Goal: Transaction & Acquisition: Purchase product/service

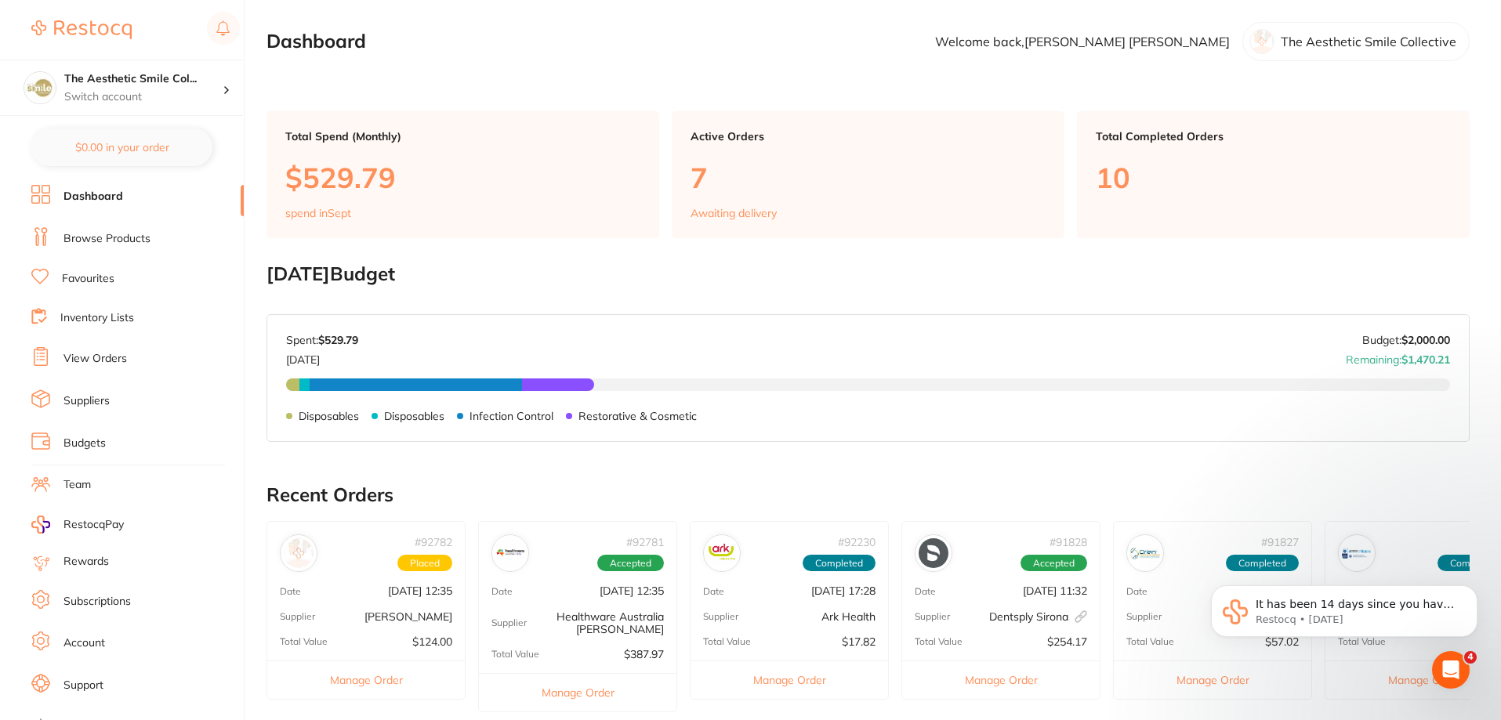
click at [121, 319] on link "Inventory Lists" at bounding box center [97, 318] width 74 height 16
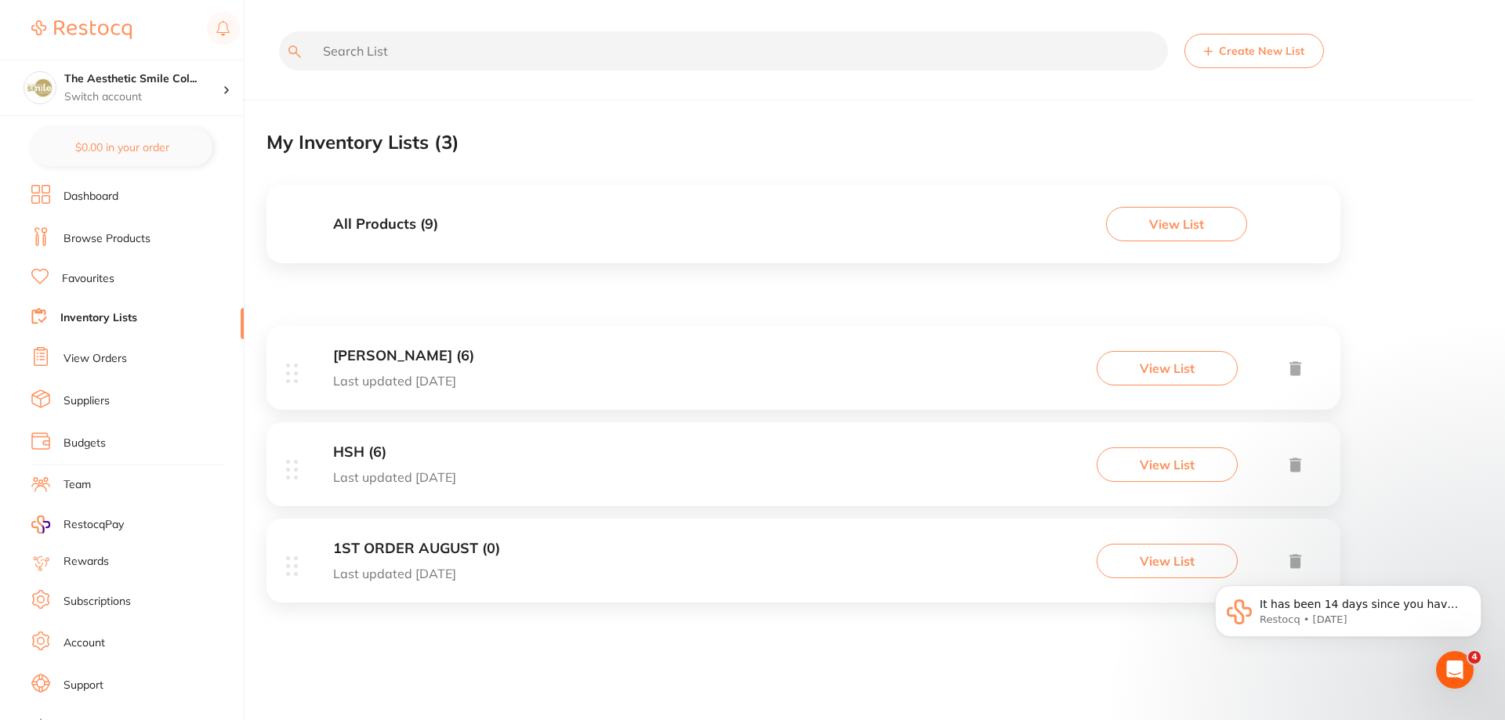
click at [1203, 568] on body "It has been 14 days since you have started your Restocq journey. We wanted to d…" at bounding box center [1348, 615] width 301 height 113
click at [1156, 571] on button "View List" at bounding box center [1167, 561] width 141 height 34
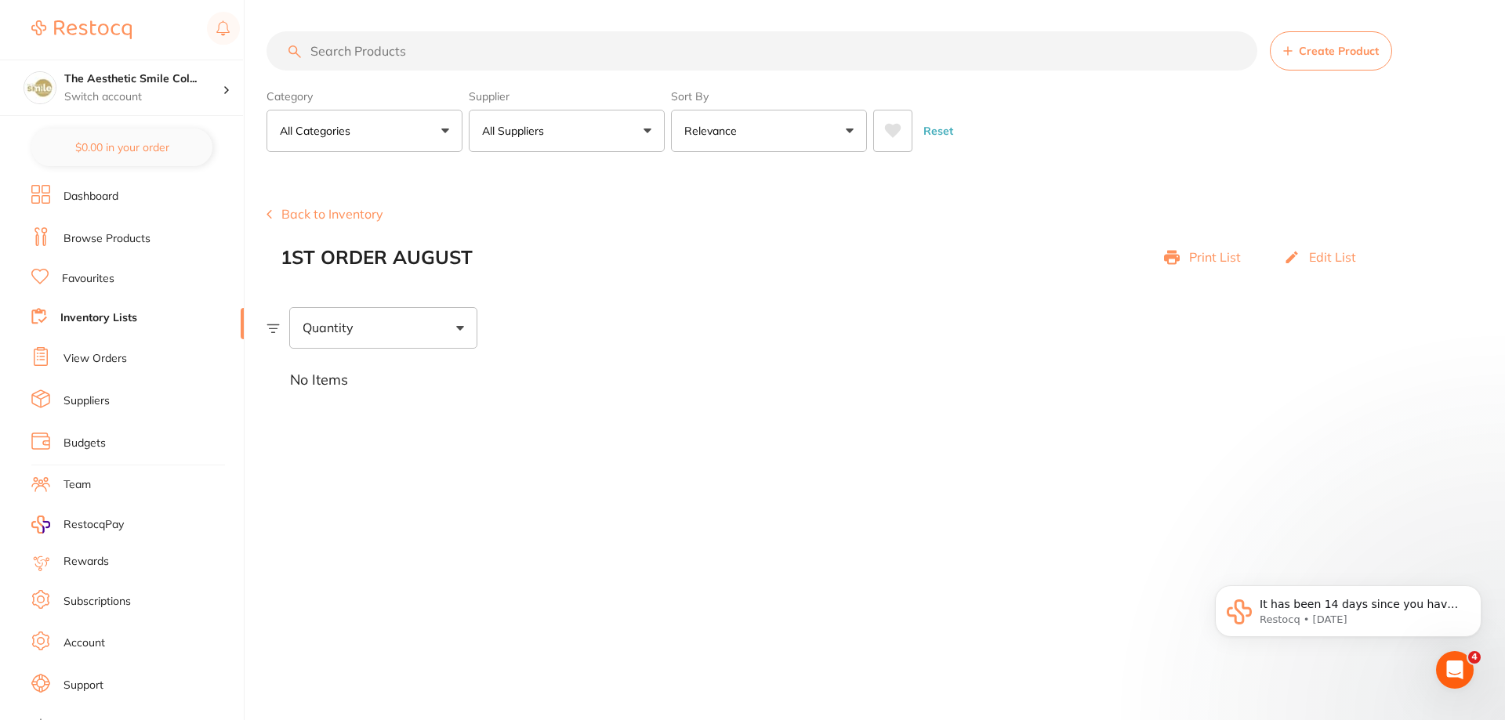
click at [355, 216] on button "Back to Inventory" at bounding box center [325, 214] width 117 height 14
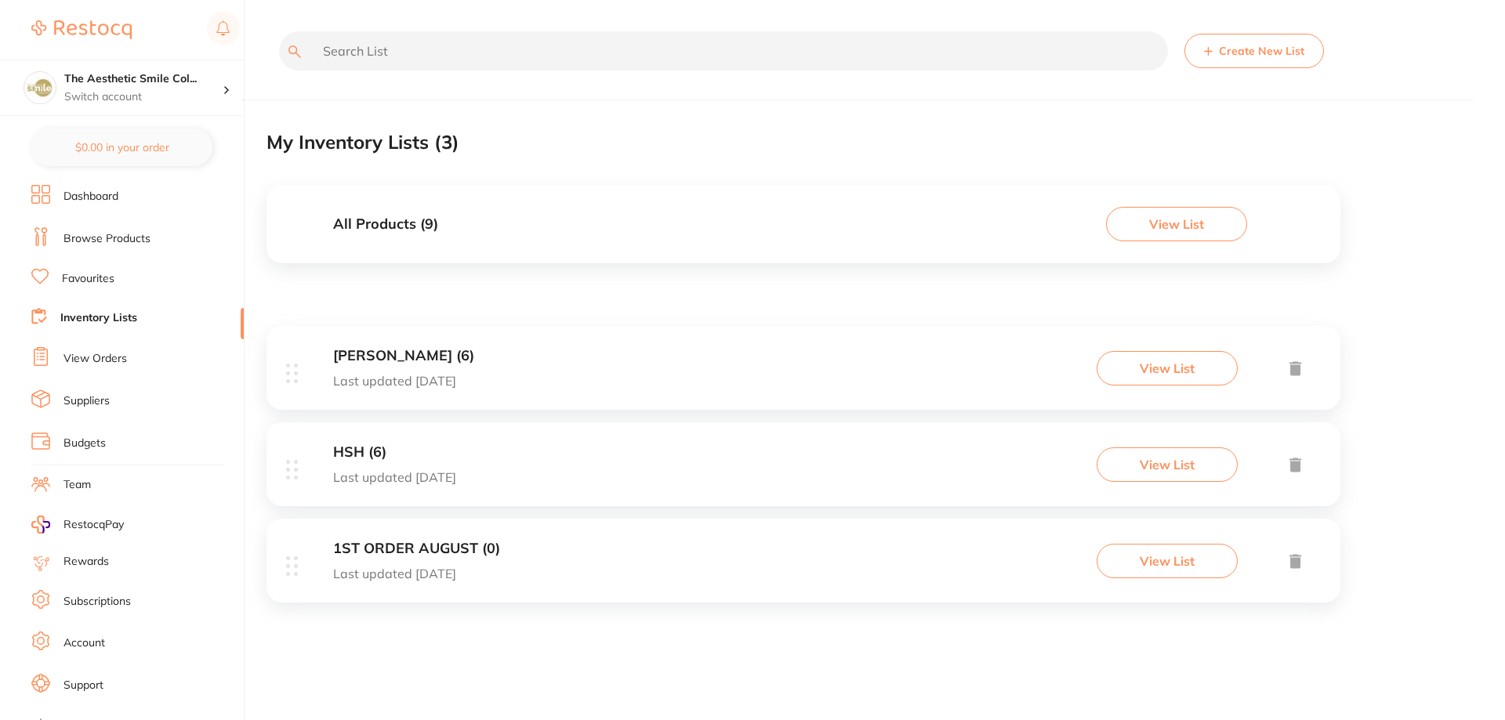
click at [1208, 470] on button "View List" at bounding box center [1167, 465] width 141 height 34
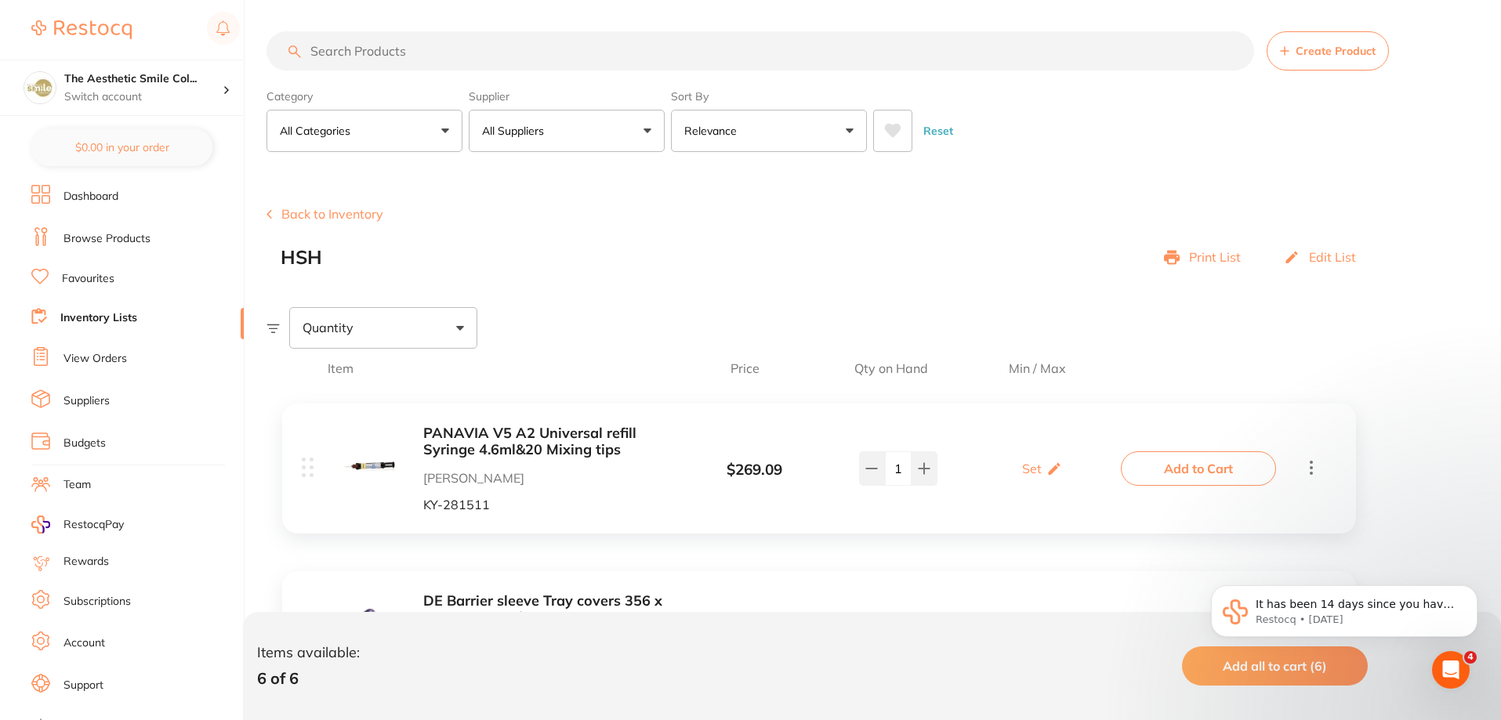
click at [299, 219] on button "Back to Inventory" at bounding box center [325, 214] width 117 height 14
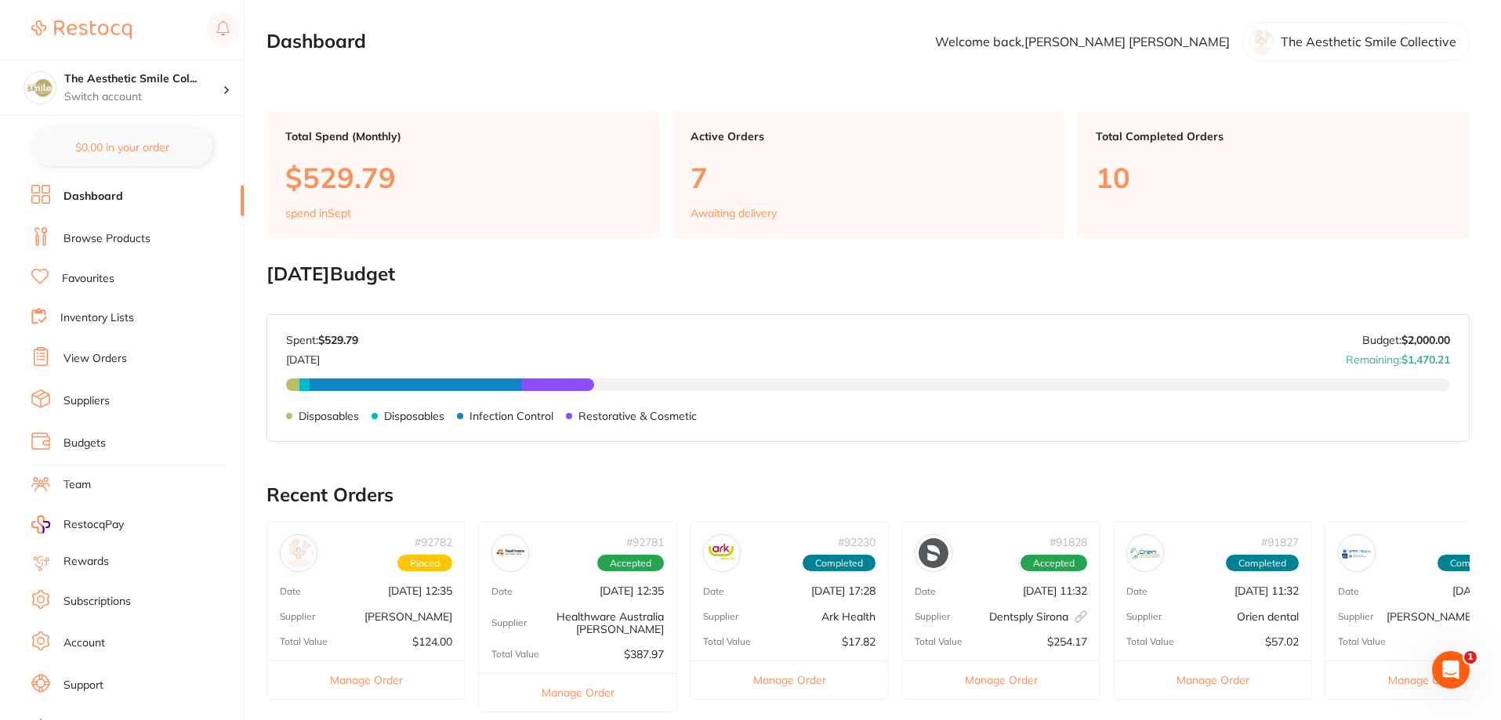
click at [129, 245] on link "Browse Products" at bounding box center [106, 239] width 87 height 16
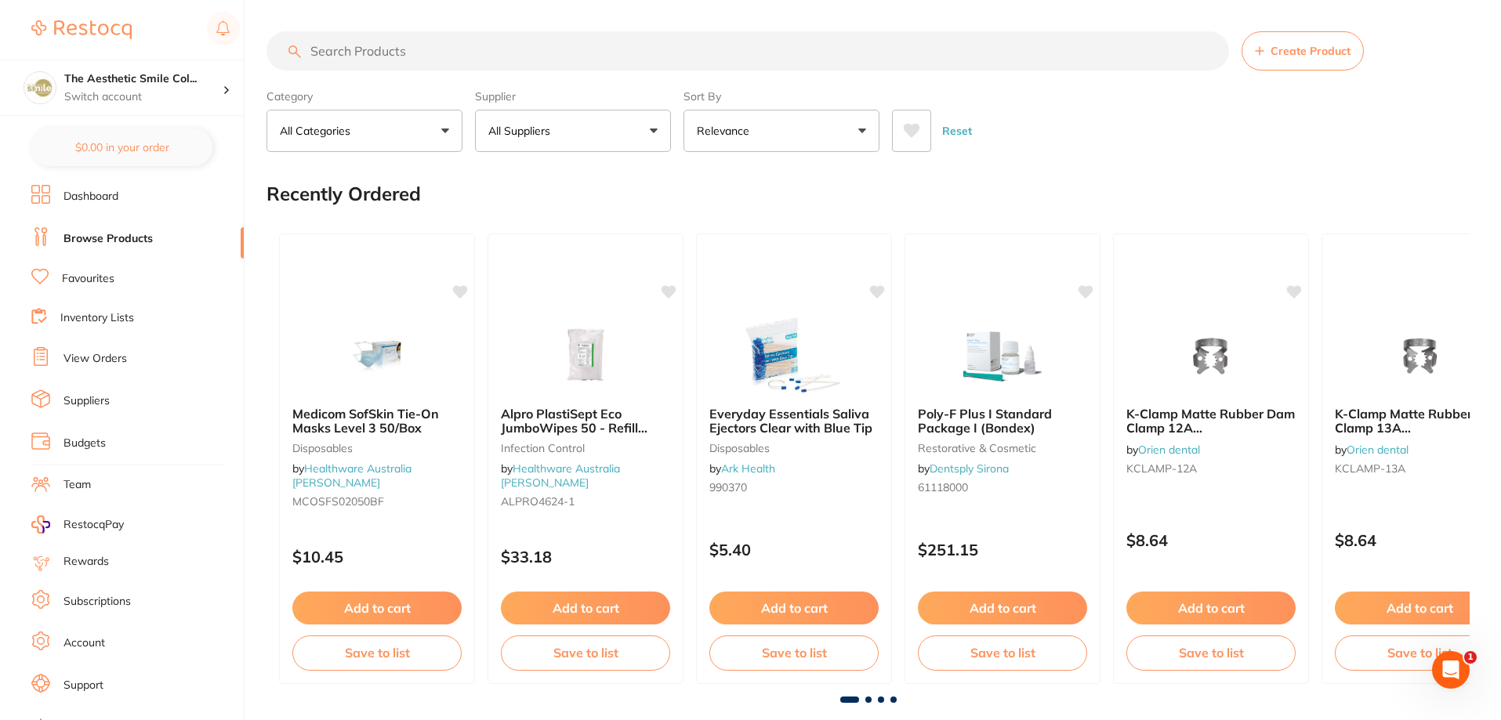
click at [491, 47] on input "search" at bounding box center [748, 50] width 963 height 39
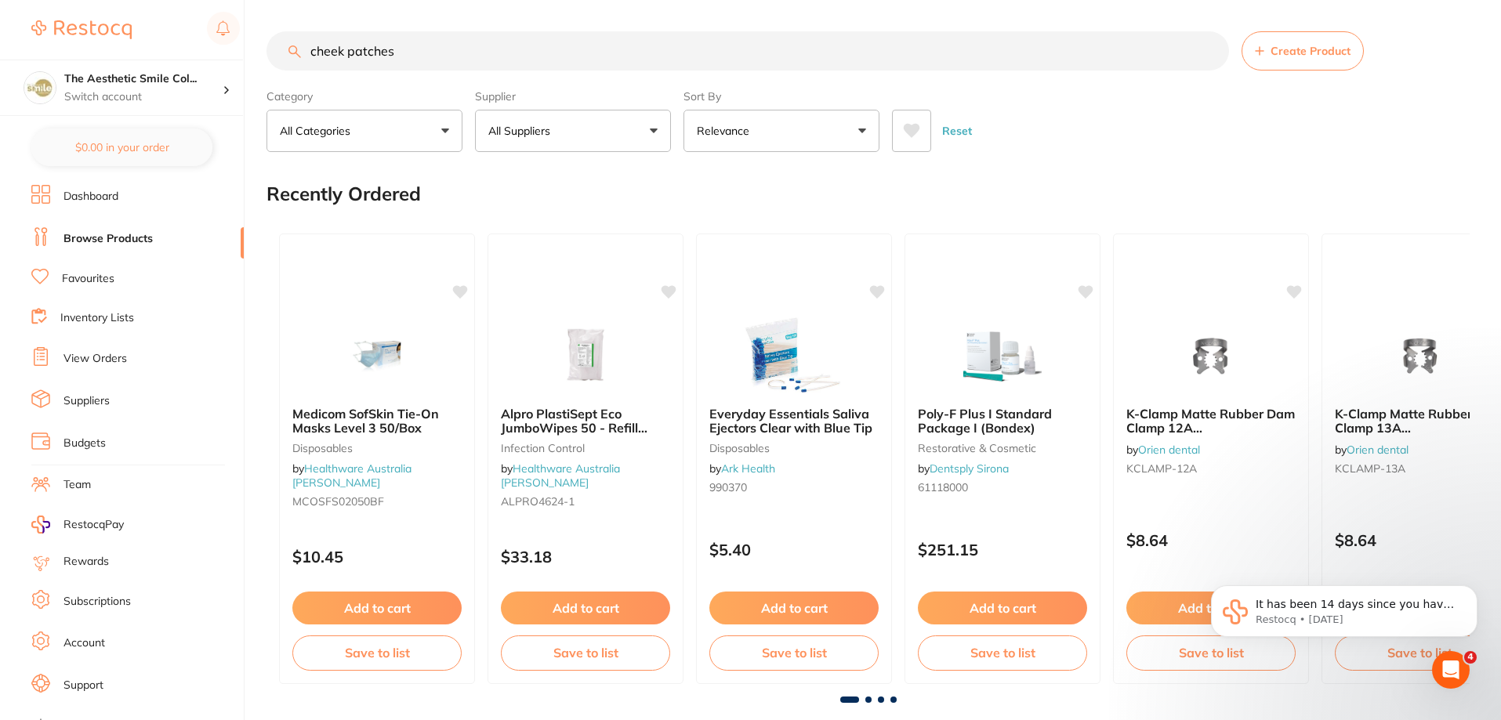
type input "cheek patches"
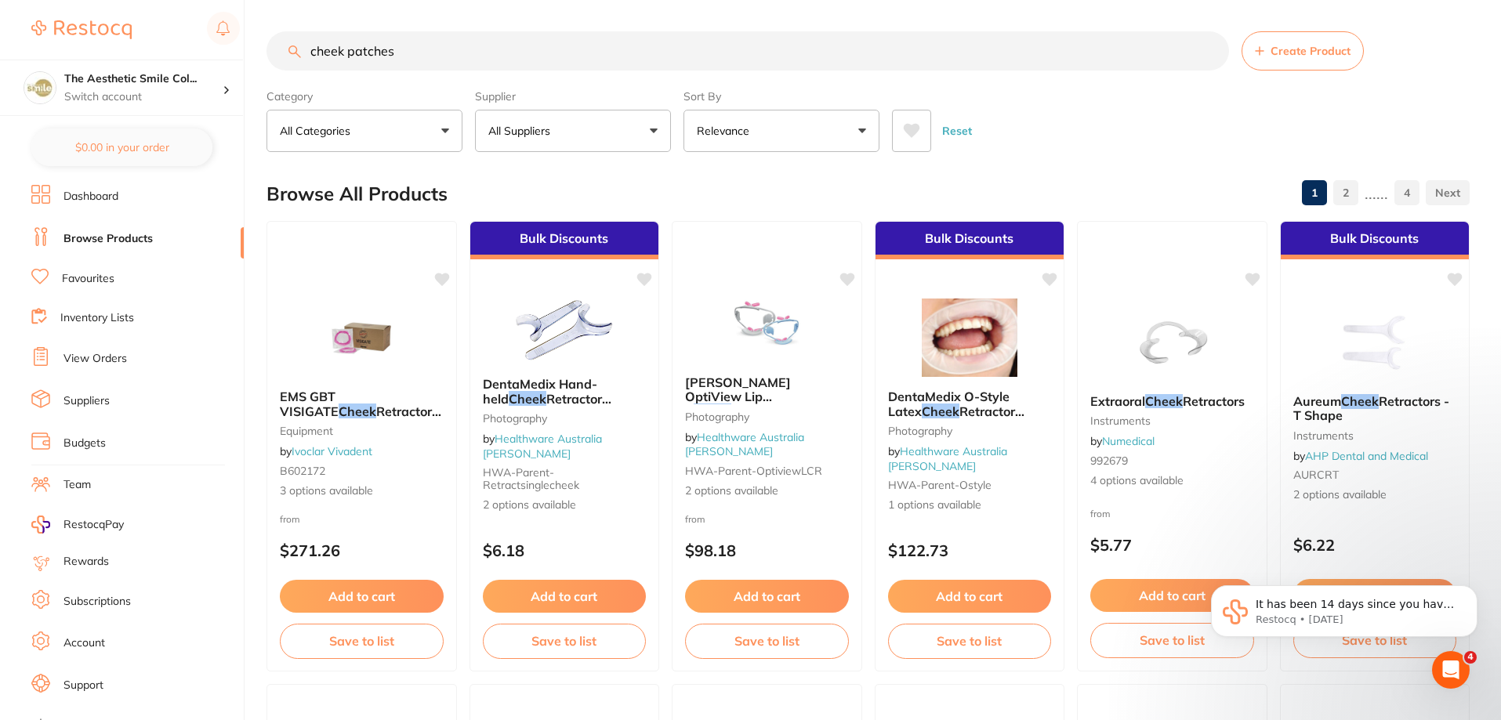
click at [419, 40] on input "cheek patches" at bounding box center [748, 50] width 963 height 39
click at [1211, 53] on input "cheek patches" at bounding box center [748, 50] width 963 height 39
click at [399, 50] on input "search" at bounding box center [750, 50] width 966 height 39
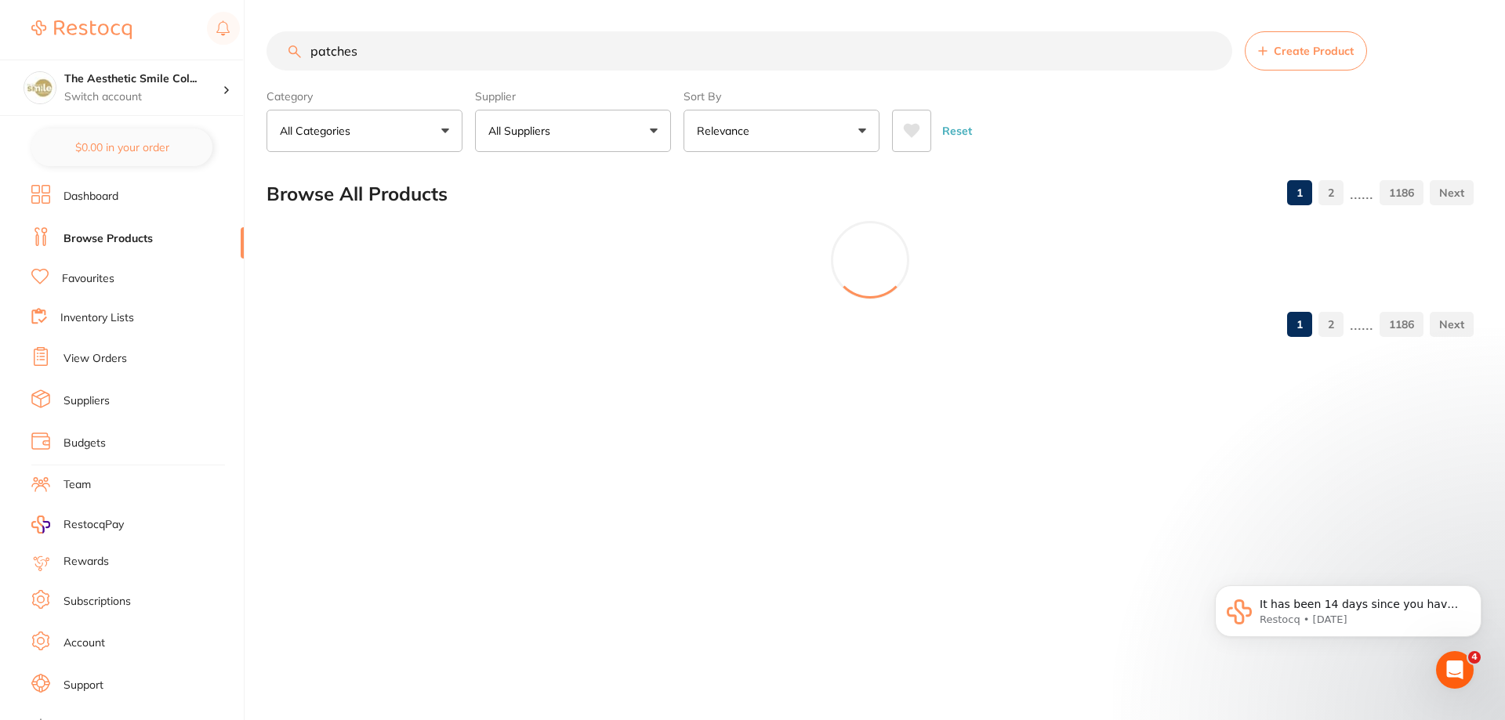
type input "patches"
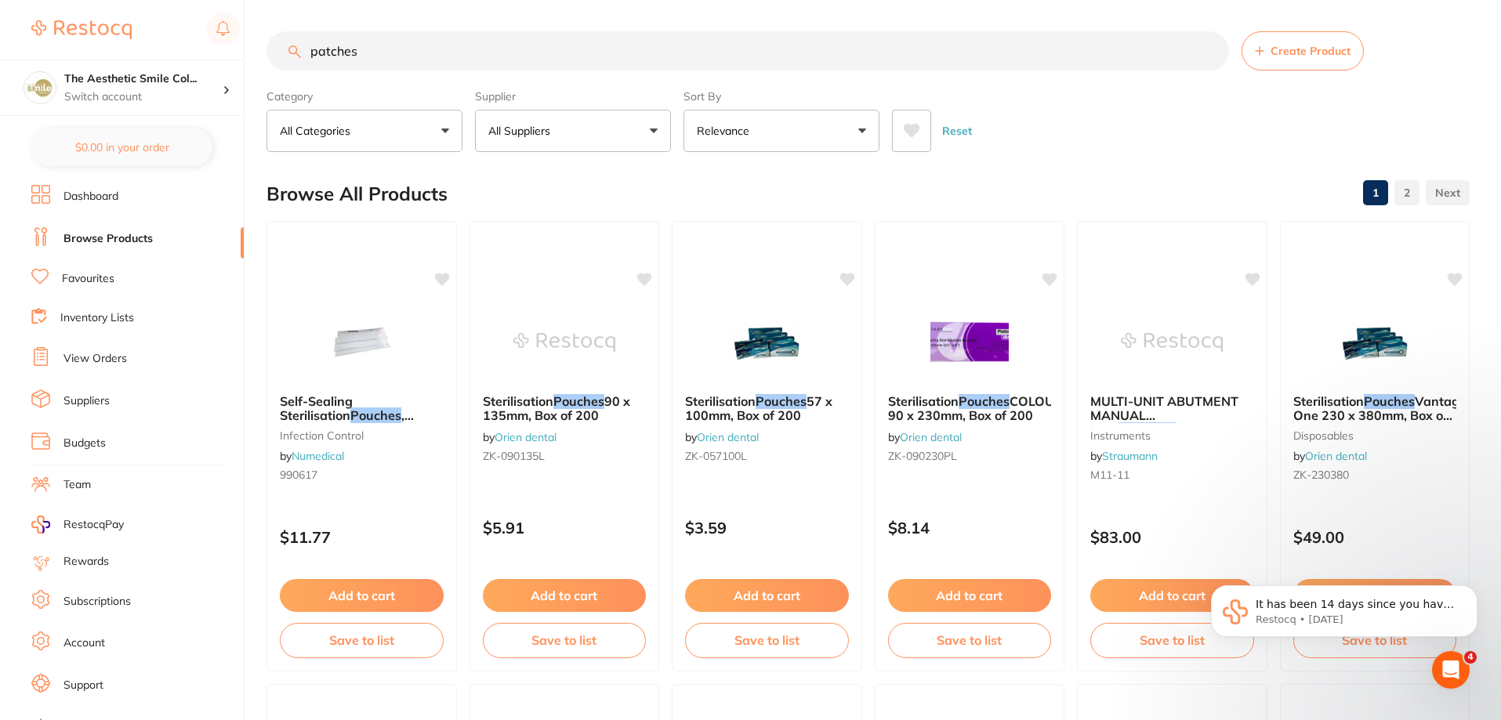
drag, startPoint x: 415, startPoint y: 50, endPoint x: 111, endPoint y: 26, distance: 305.1
click at [111, 26] on div "$0.00 The Aesthetic Smile Col... Switch account The Aesthetic Smile Collective …" at bounding box center [750, 360] width 1501 height 720
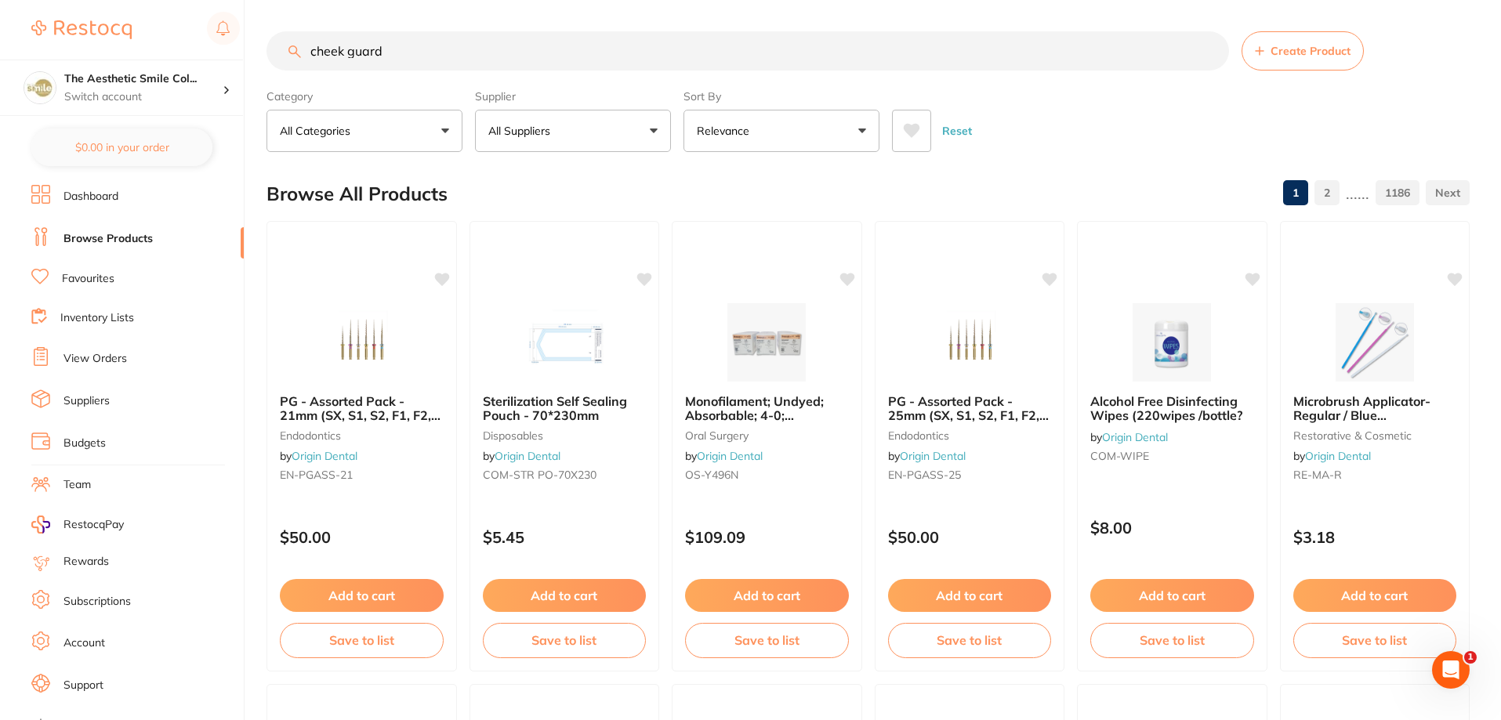
type input "cheek guard"
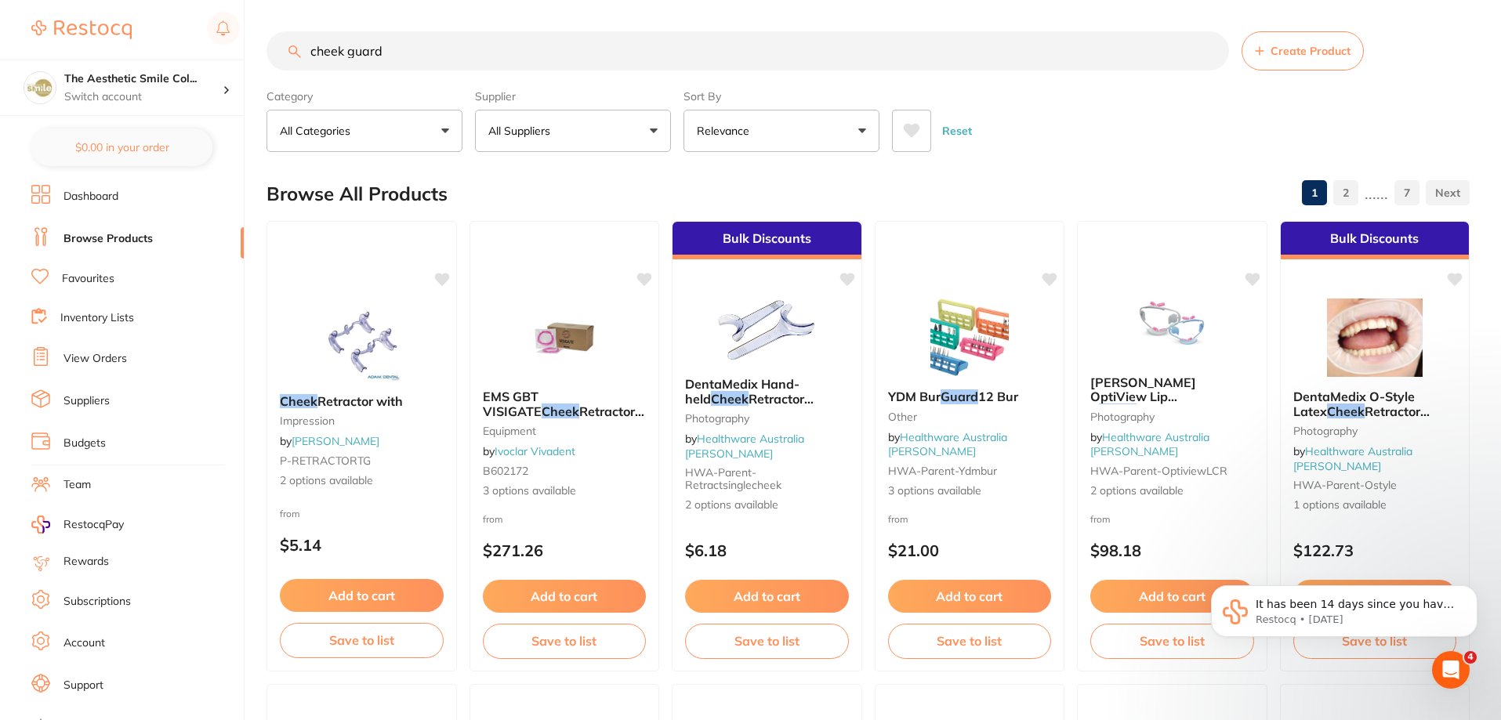
click at [1211, 51] on input "cheek guard" at bounding box center [748, 50] width 963 height 39
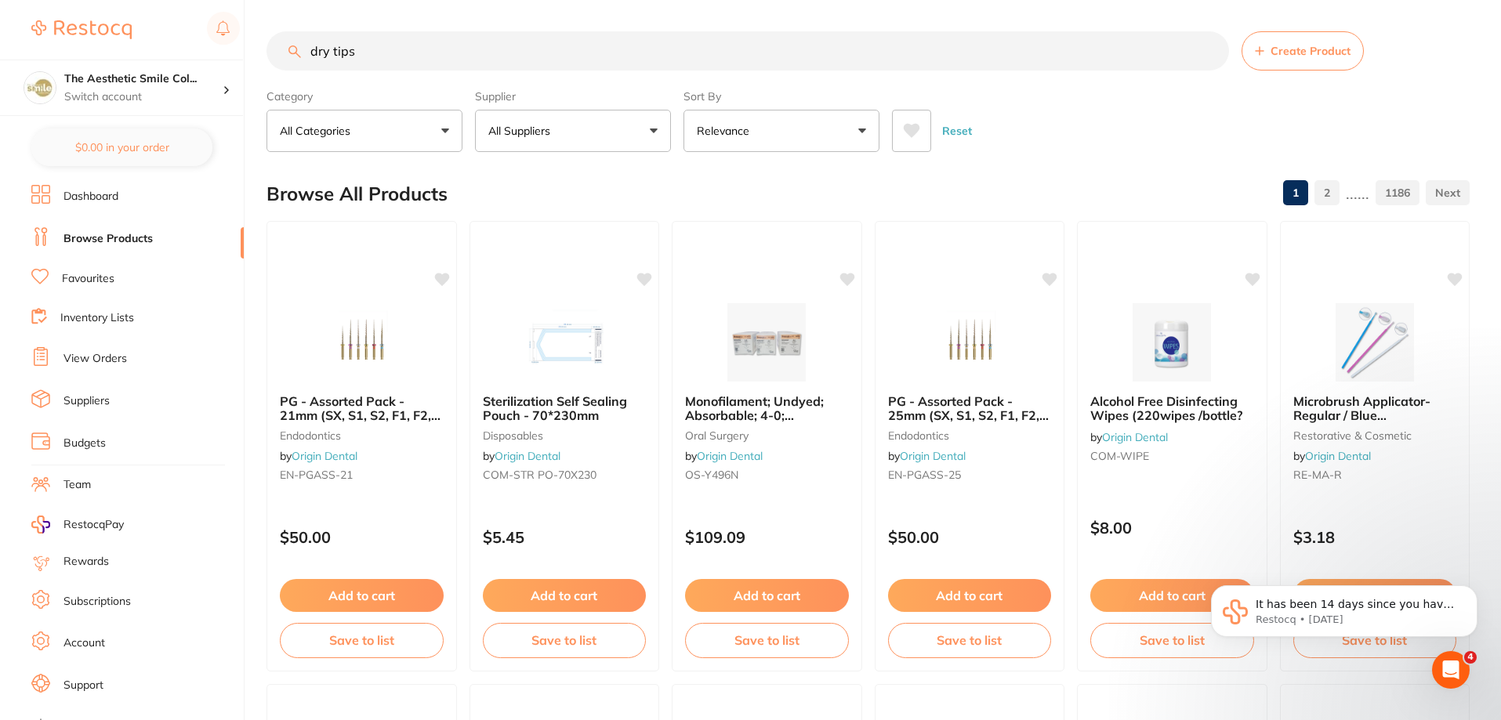
type input "dry tips"
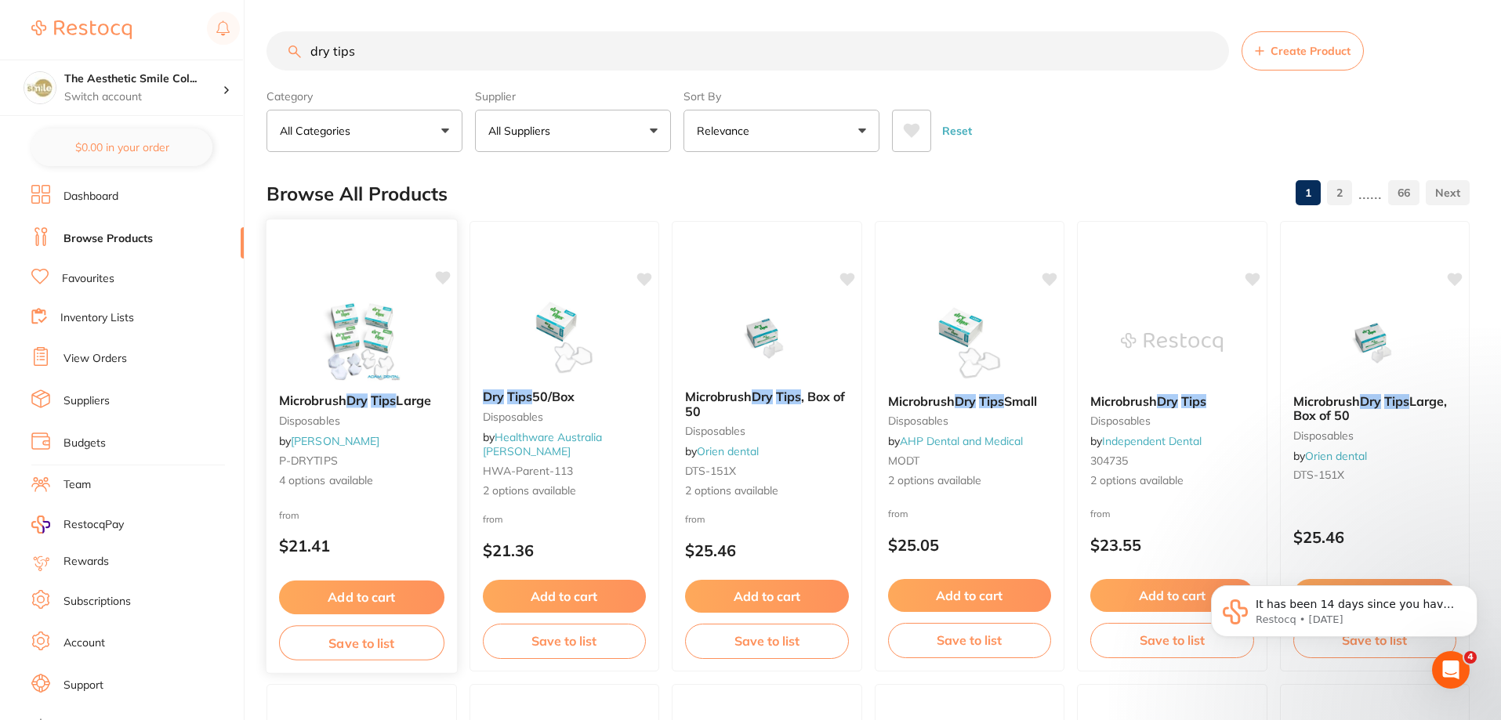
click at [407, 590] on button "Add to cart" at bounding box center [361, 598] width 165 height 34
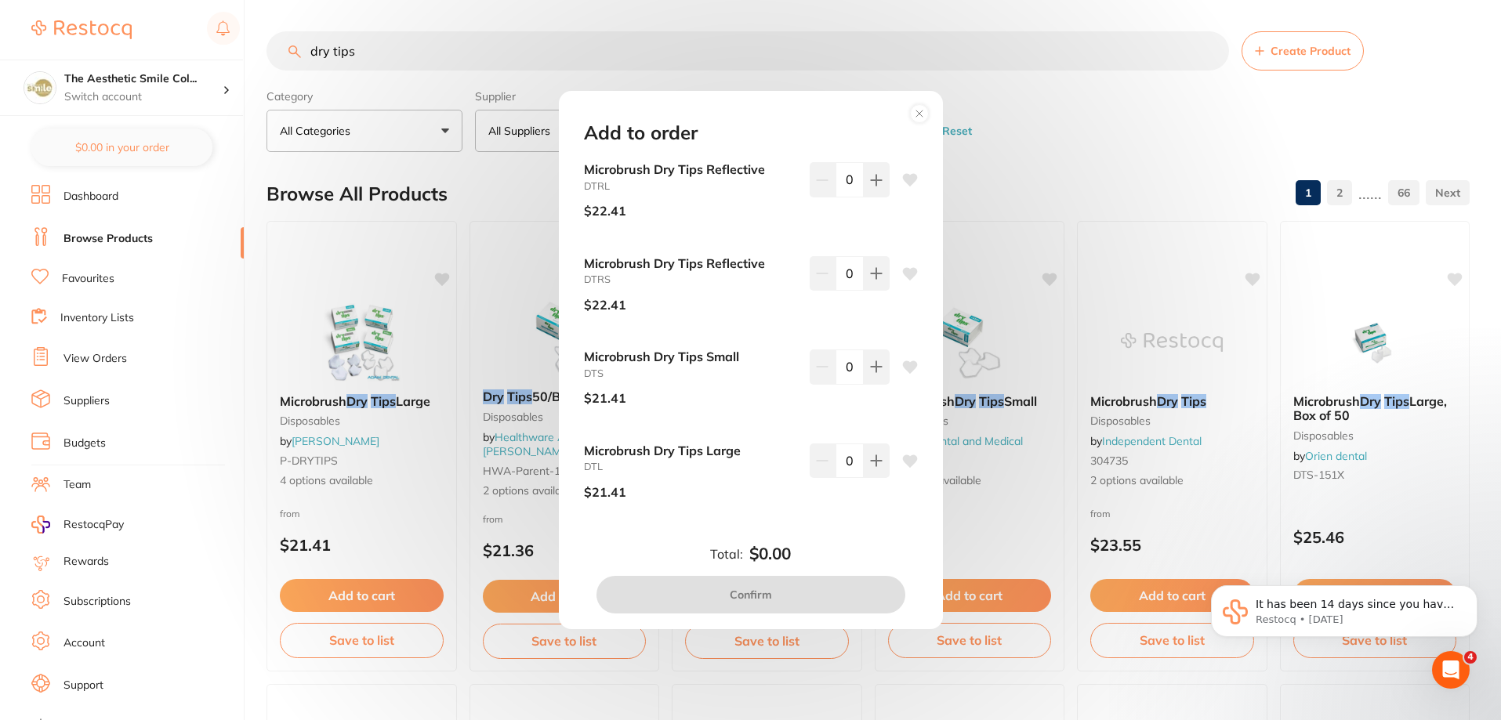
scroll to position [235, 0]
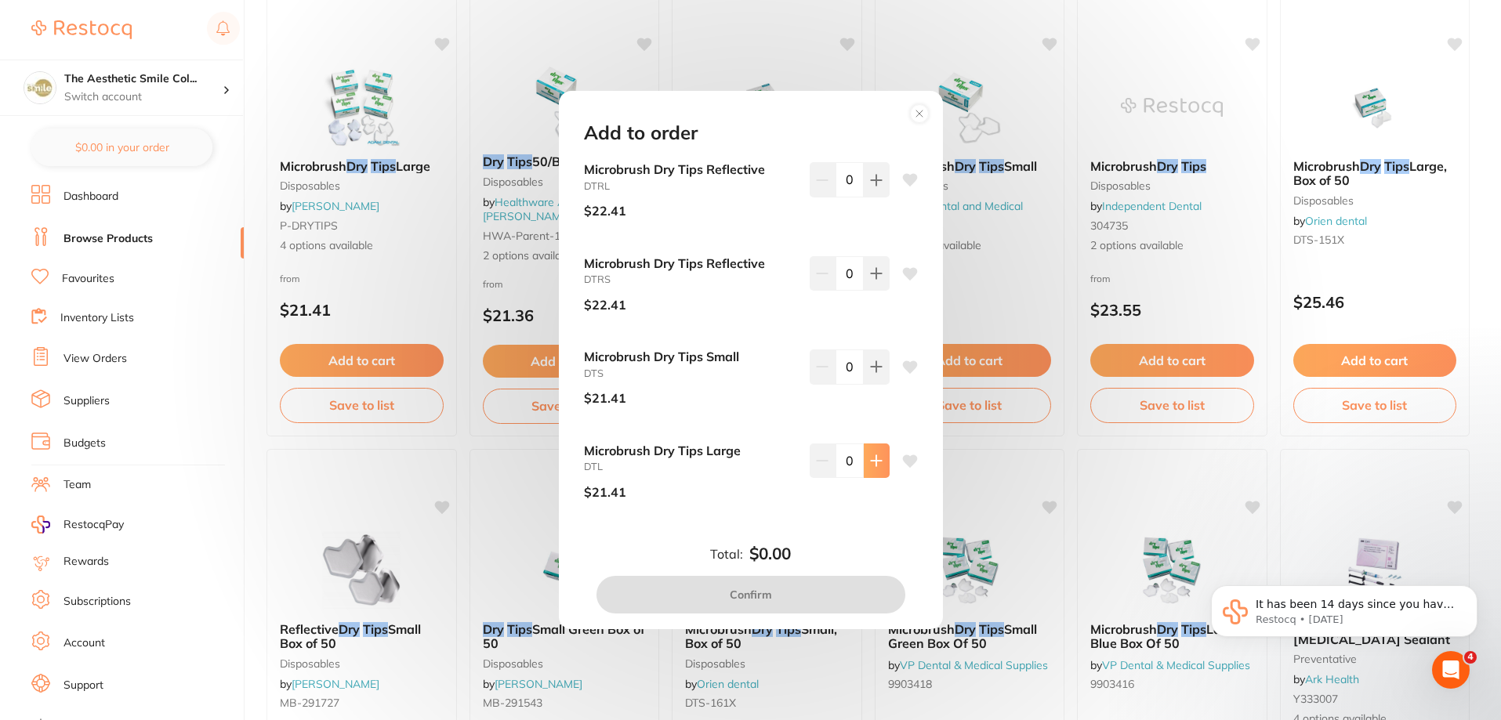
click at [872, 469] on button at bounding box center [877, 461] width 26 height 34
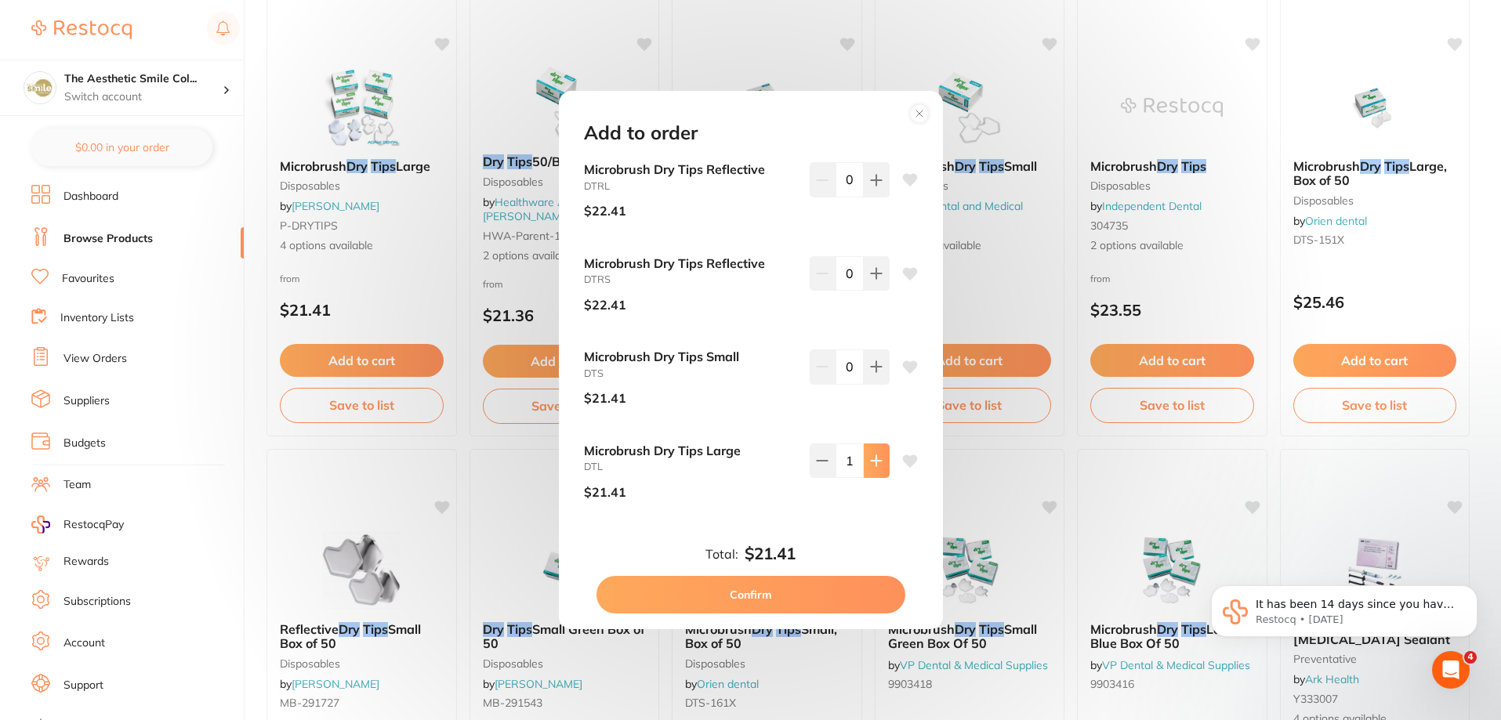
click at [872, 469] on button at bounding box center [877, 461] width 26 height 34
type input "2"
click at [778, 602] on button "Confirm" at bounding box center [751, 595] width 309 height 38
checkbox input "false"
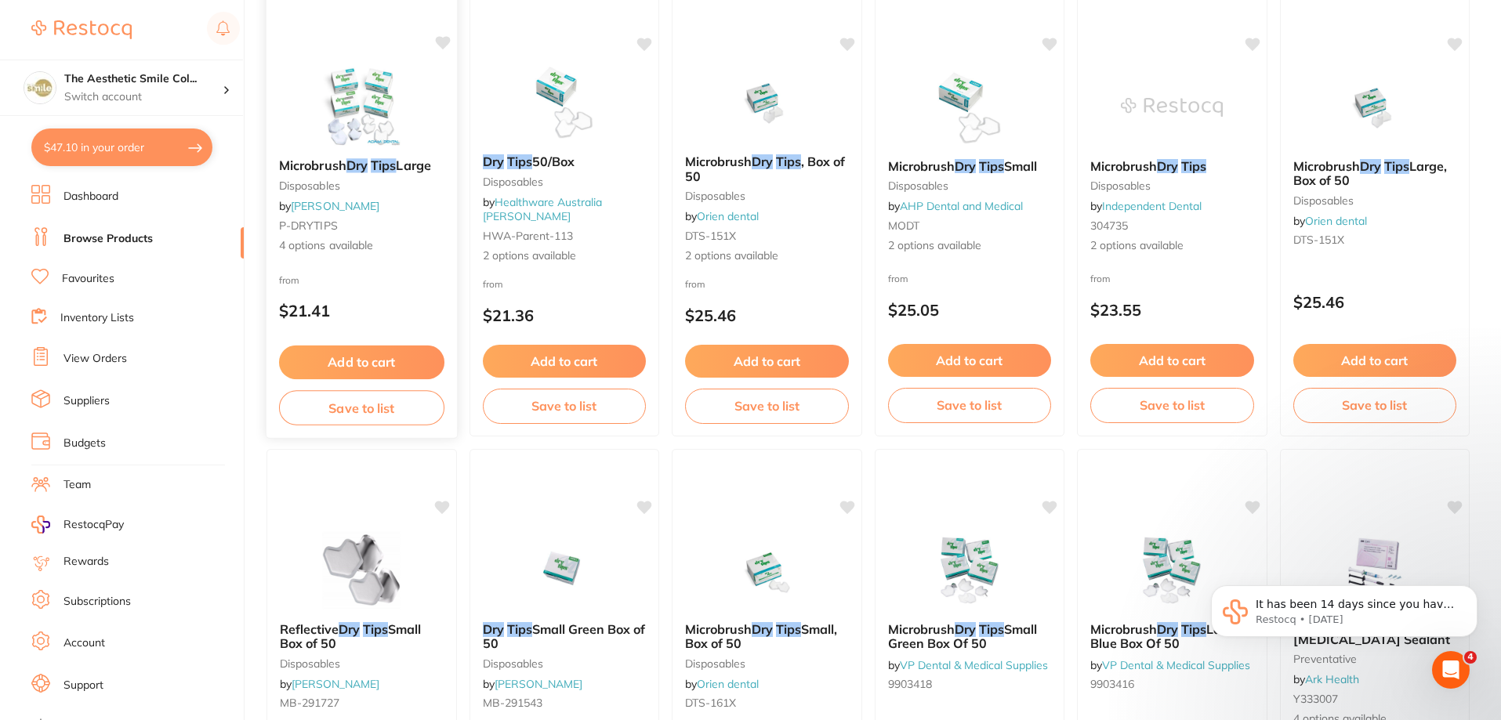
scroll to position [0, 0]
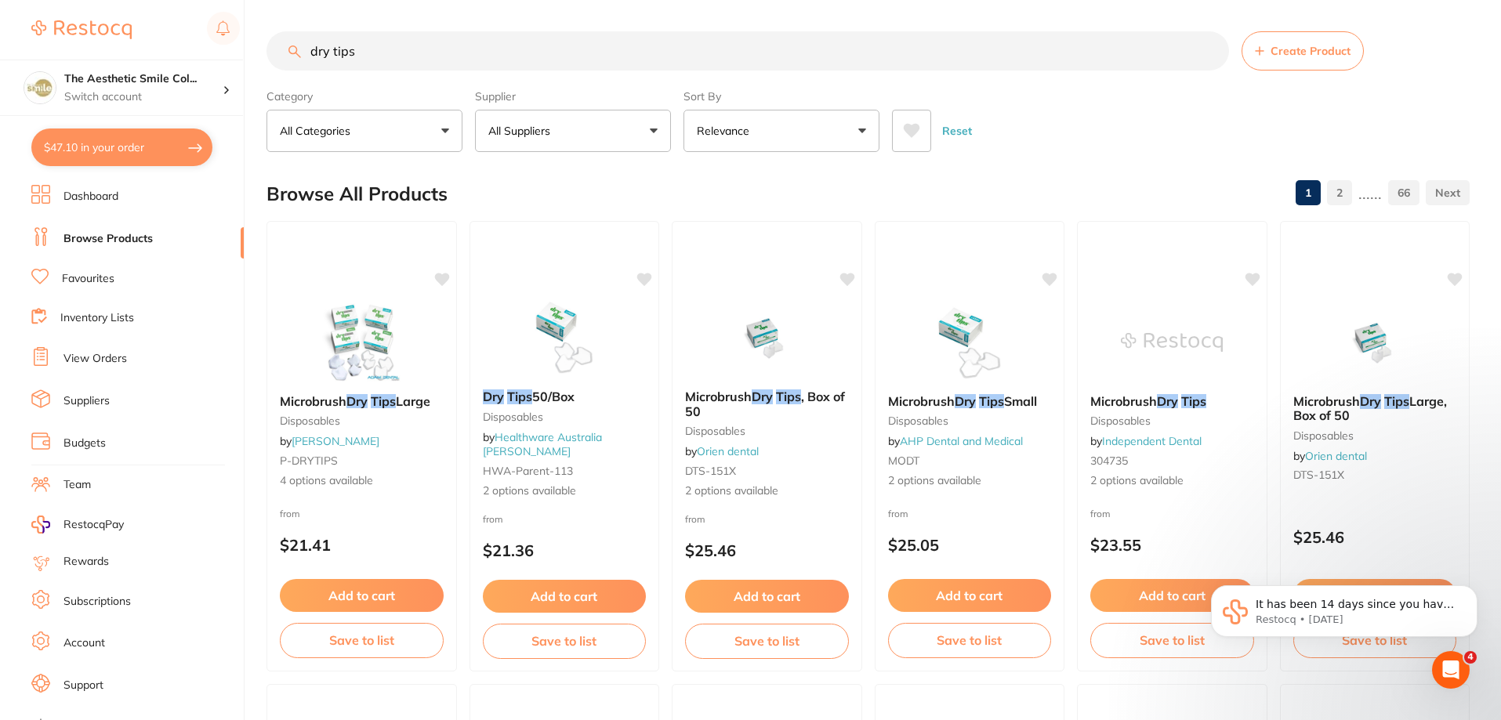
click at [103, 357] on link "View Orders" at bounding box center [94, 359] width 63 height 16
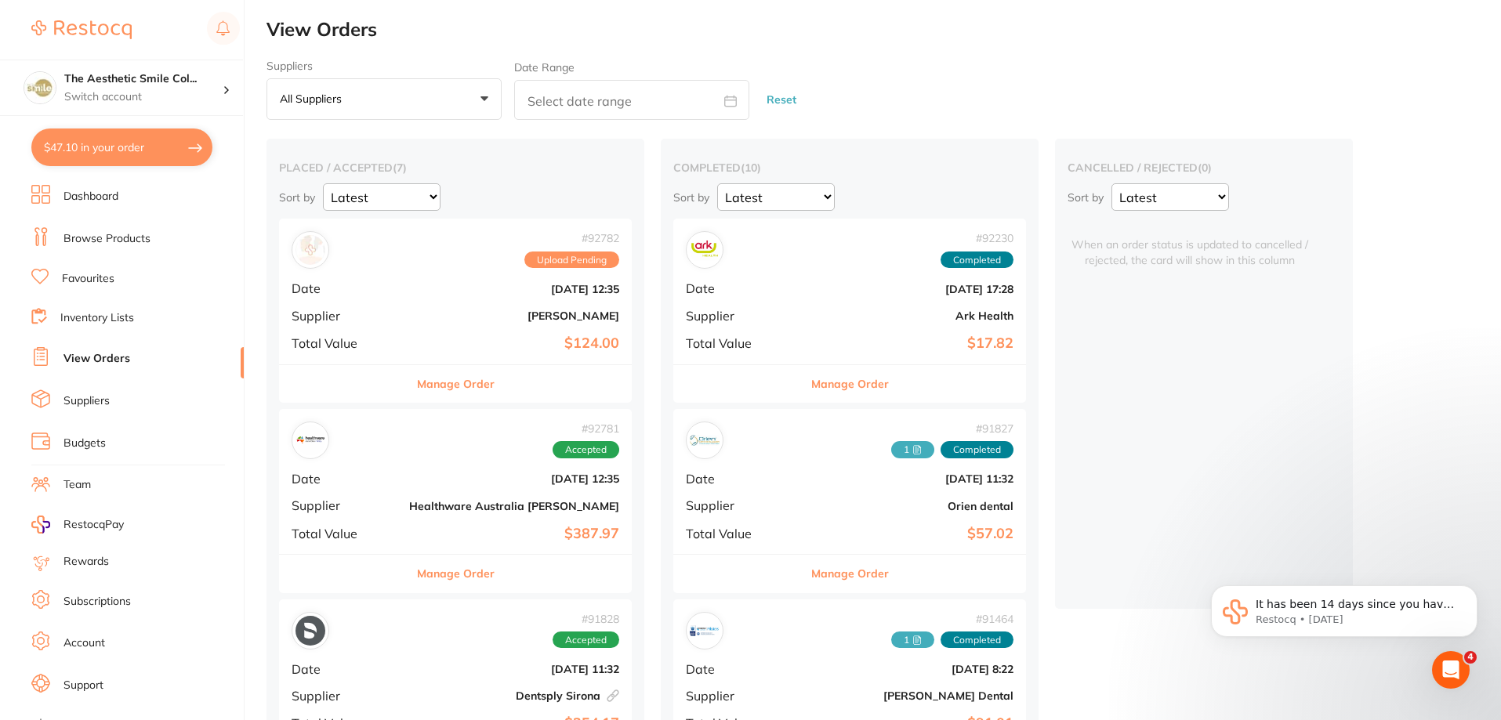
click at [427, 580] on button "Manage Order" at bounding box center [456, 574] width 78 height 38
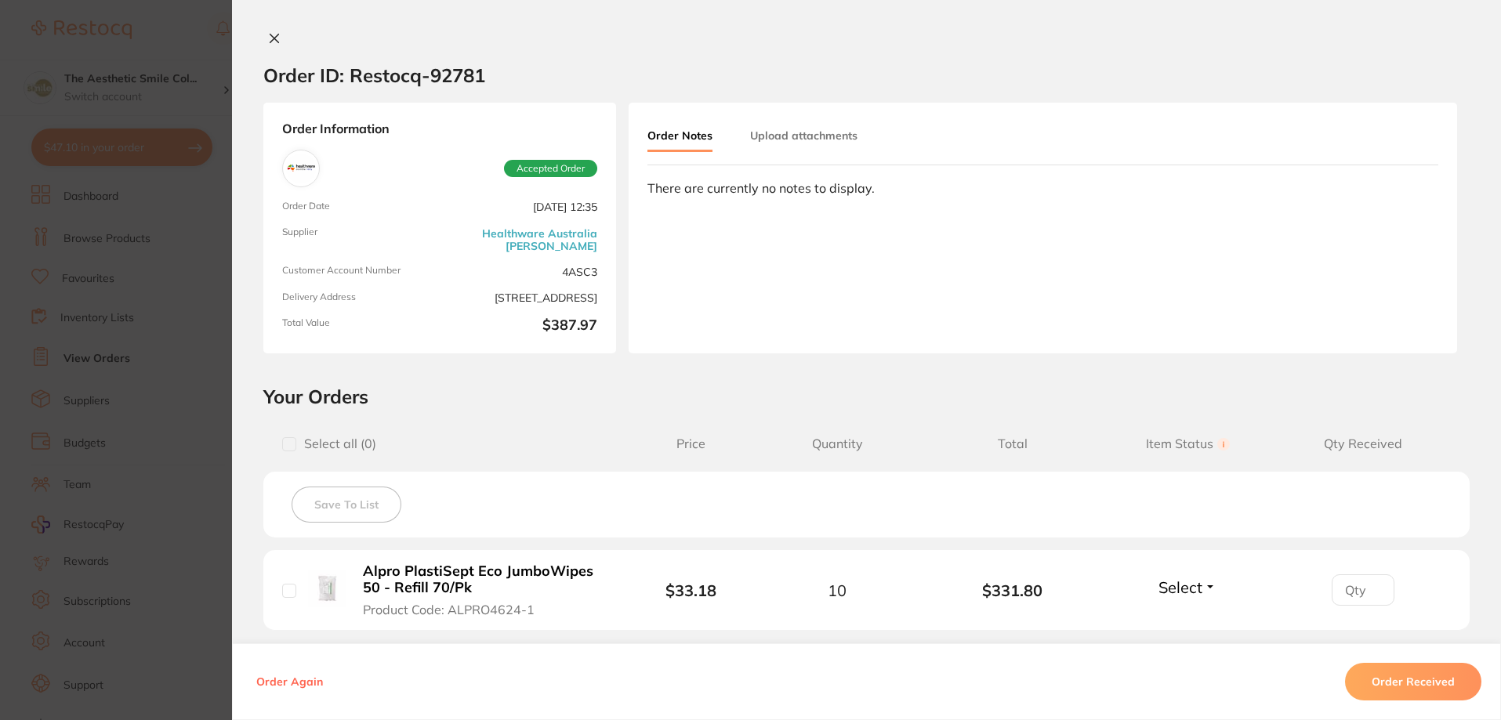
click at [270, 28] on div "Order ID: Restocq- 92781 Order Information Accepted Order Order Date [DATE] 12:…" at bounding box center [866, 360] width 1269 height 720
click at [268, 38] on icon at bounding box center [274, 38] width 13 height 13
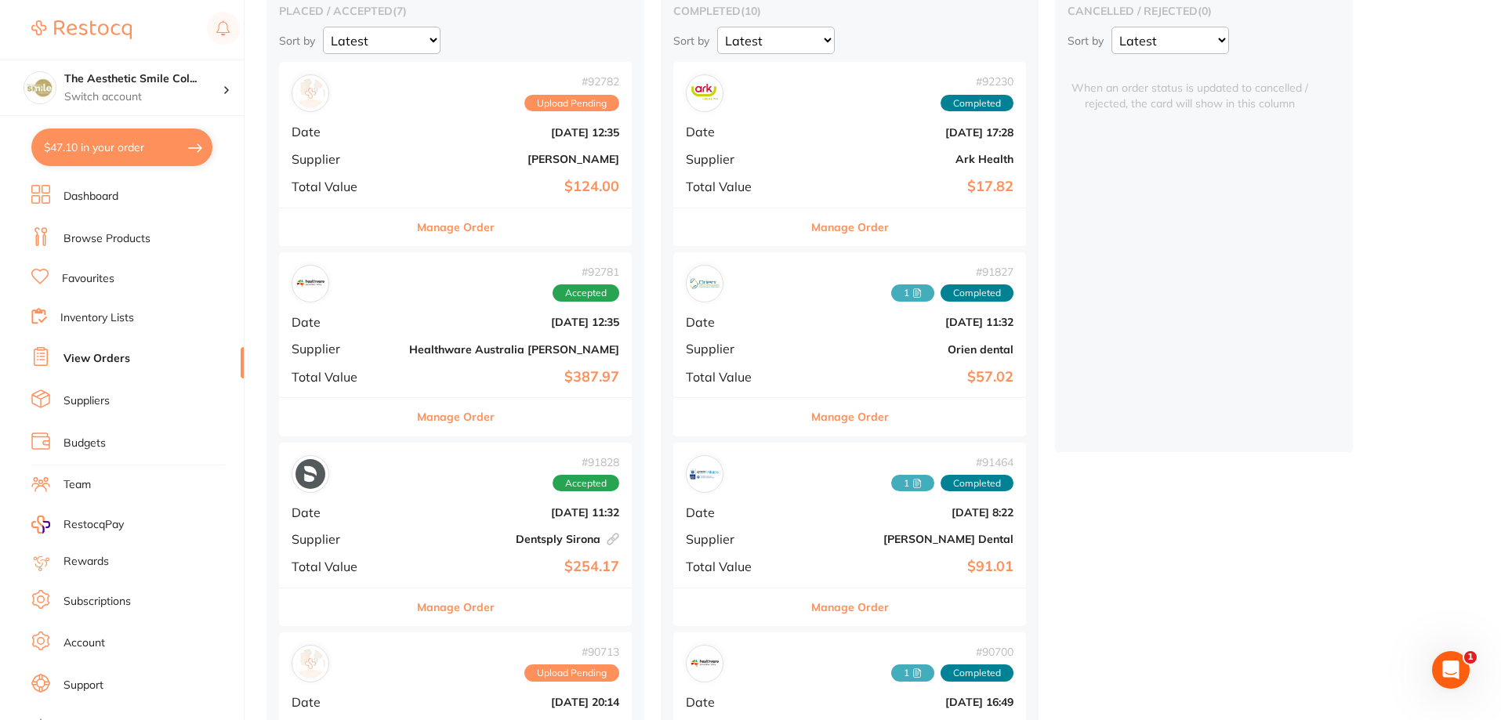
click at [456, 619] on button "Manage Order" at bounding box center [456, 608] width 78 height 38
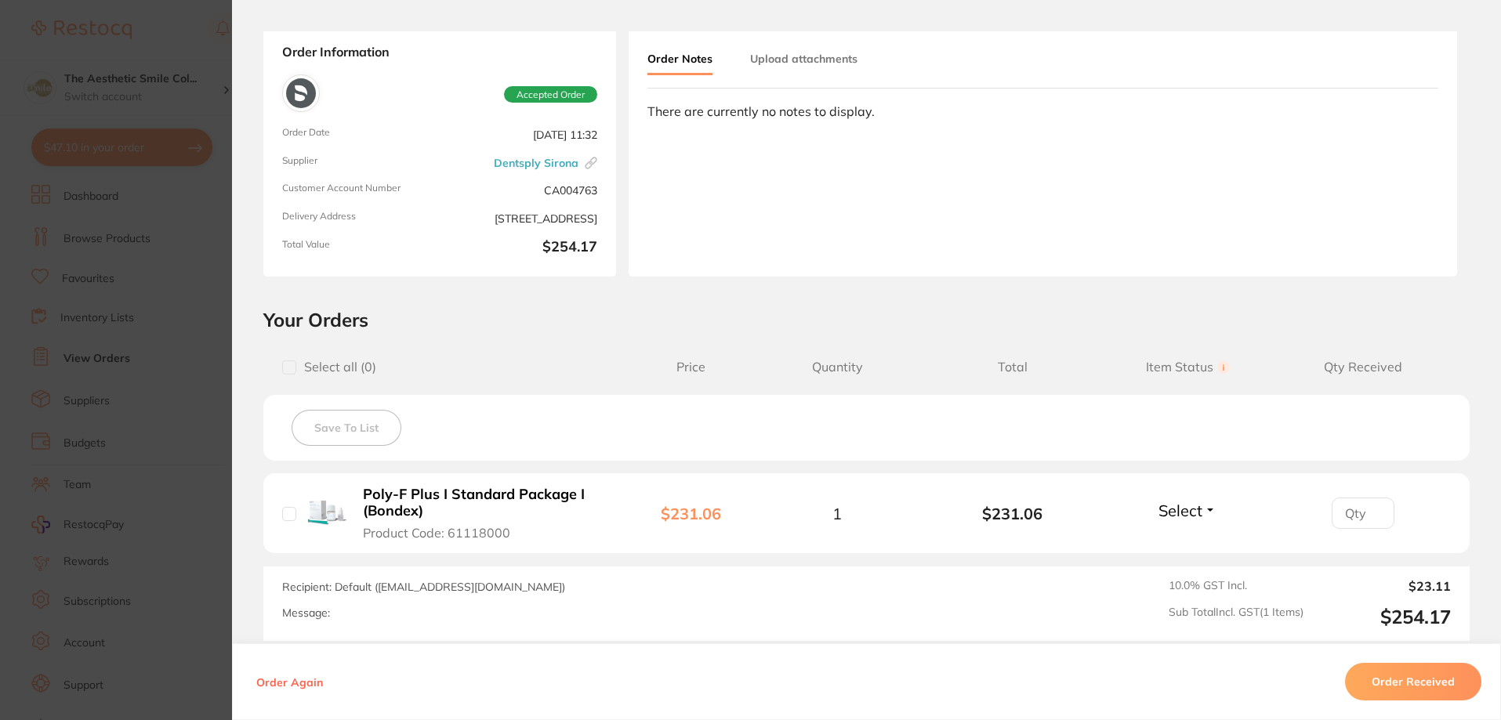
scroll to position [78, 0]
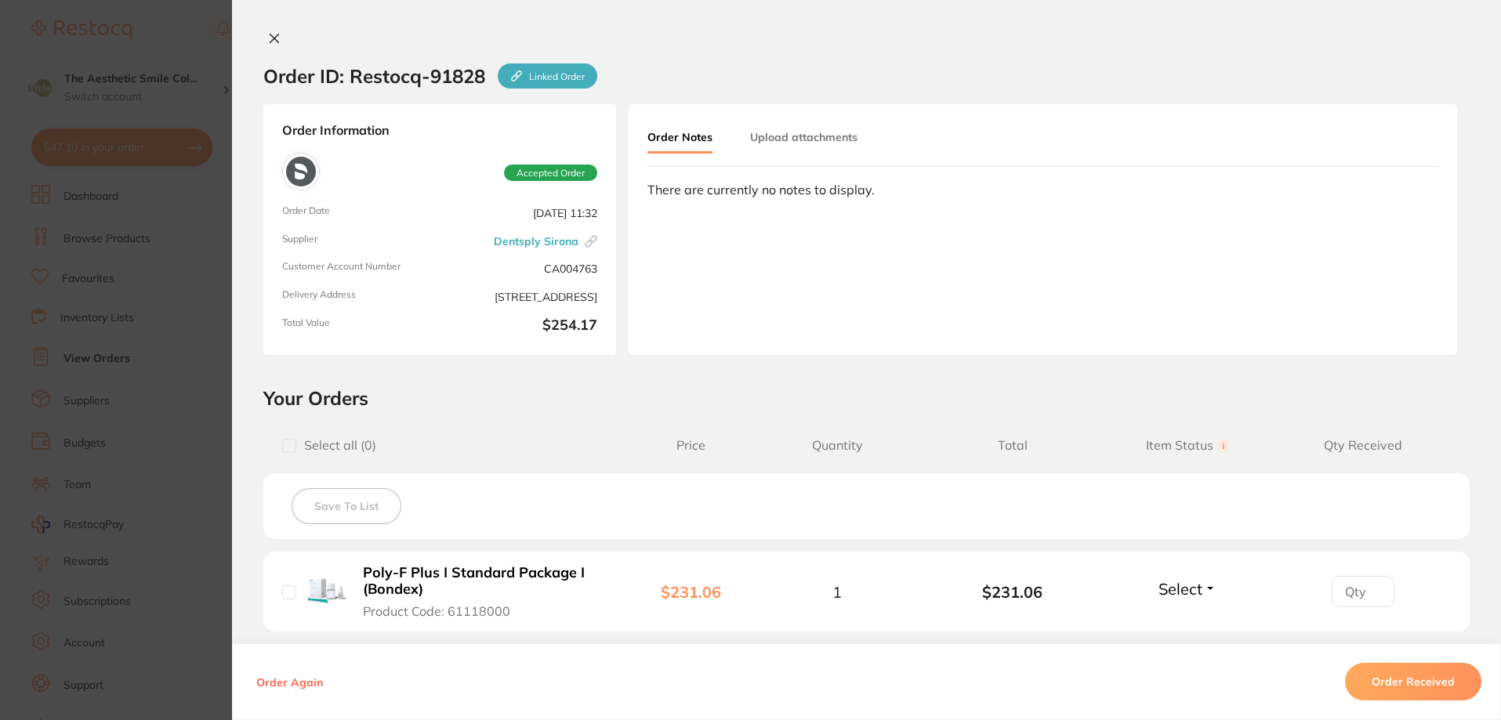
click at [270, 33] on icon at bounding box center [274, 38] width 13 height 13
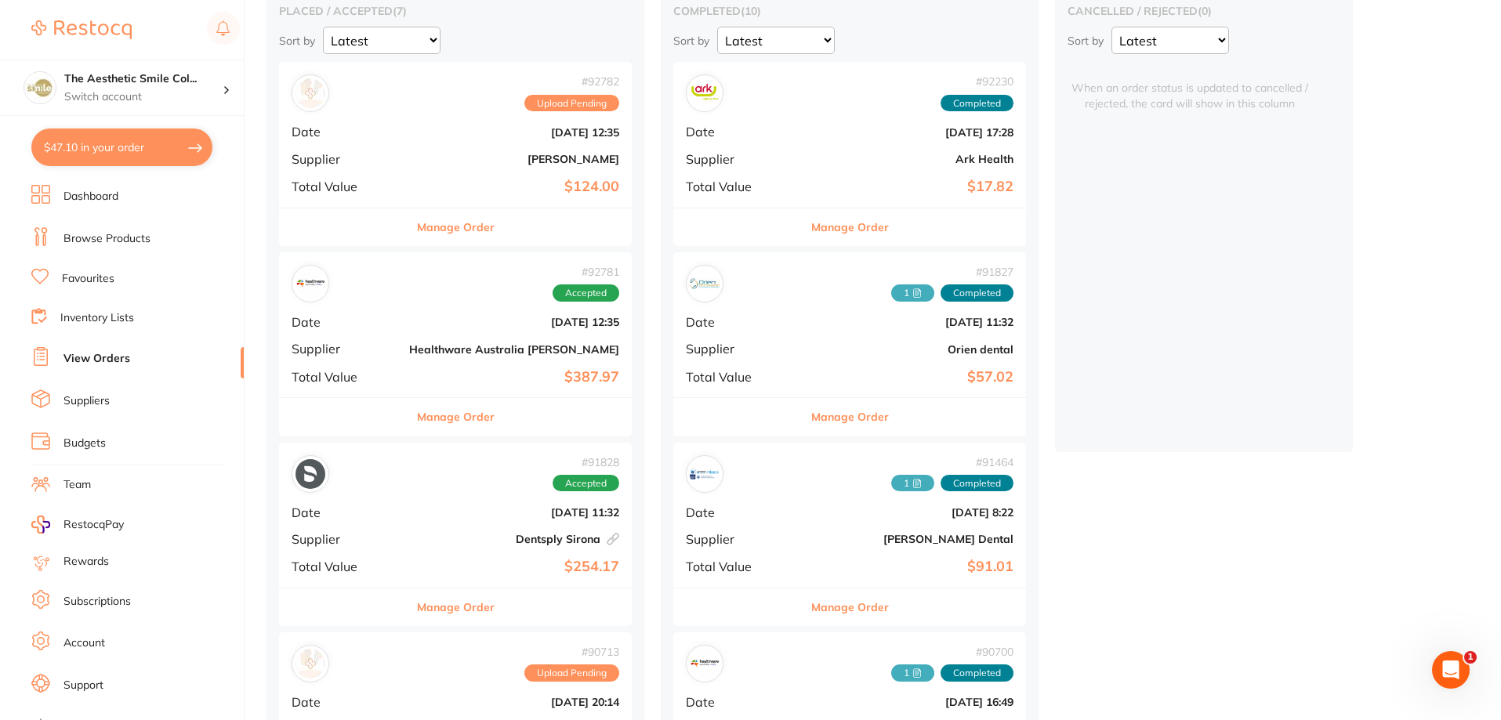
click at [442, 609] on button "Manage Order" at bounding box center [456, 608] width 78 height 38
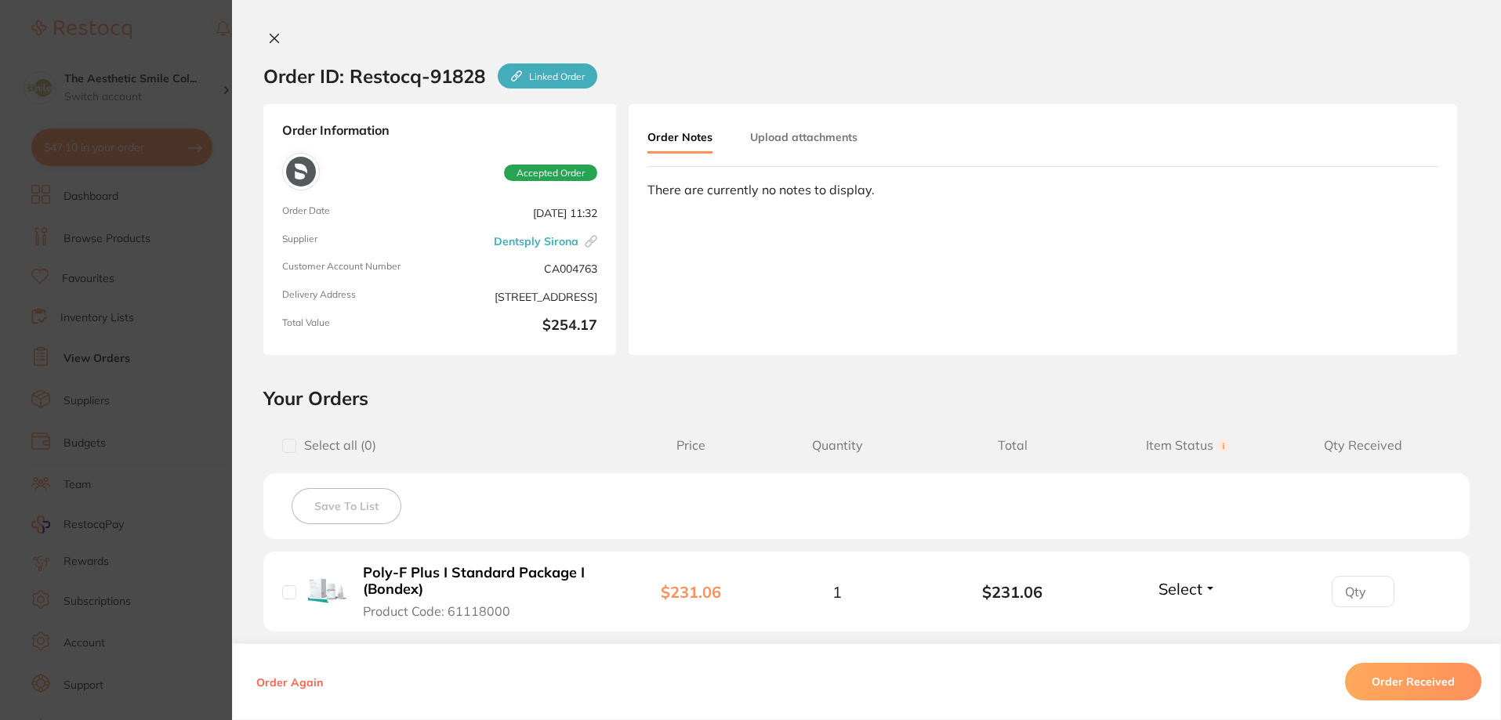
click at [268, 33] on icon at bounding box center [274, 38] width 13 height 13
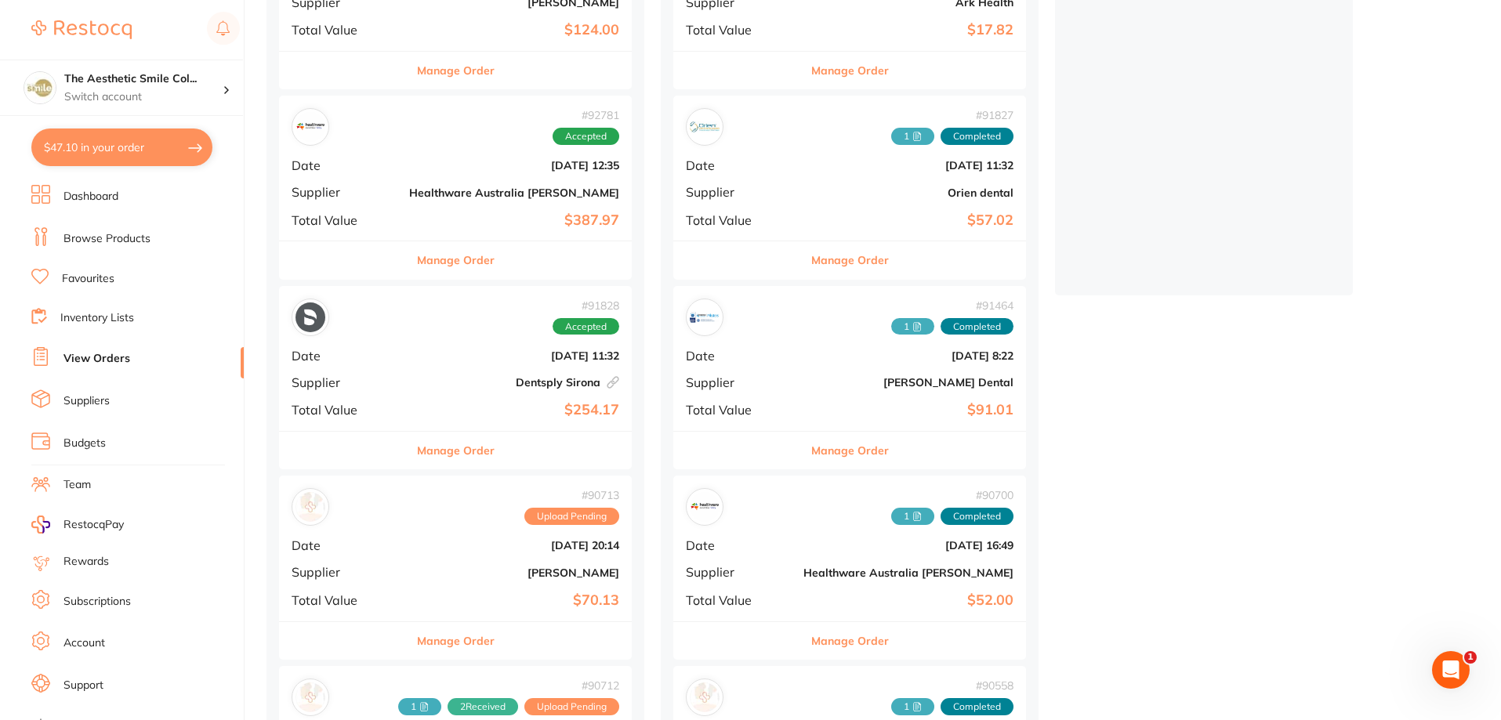
scroll to position [470, 0]
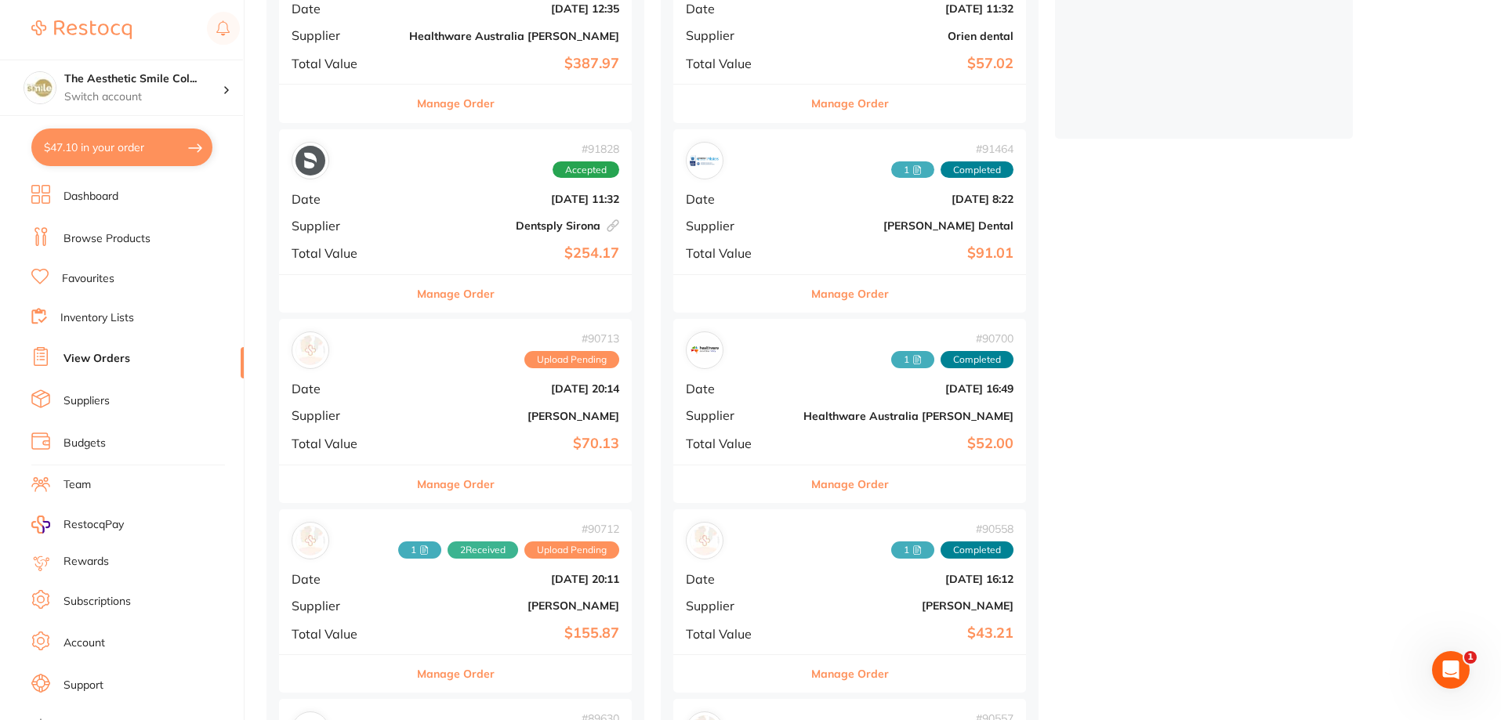
click at [433, 481] on button "Manage Order" at bounding box center [456, 485] width 78 height 38
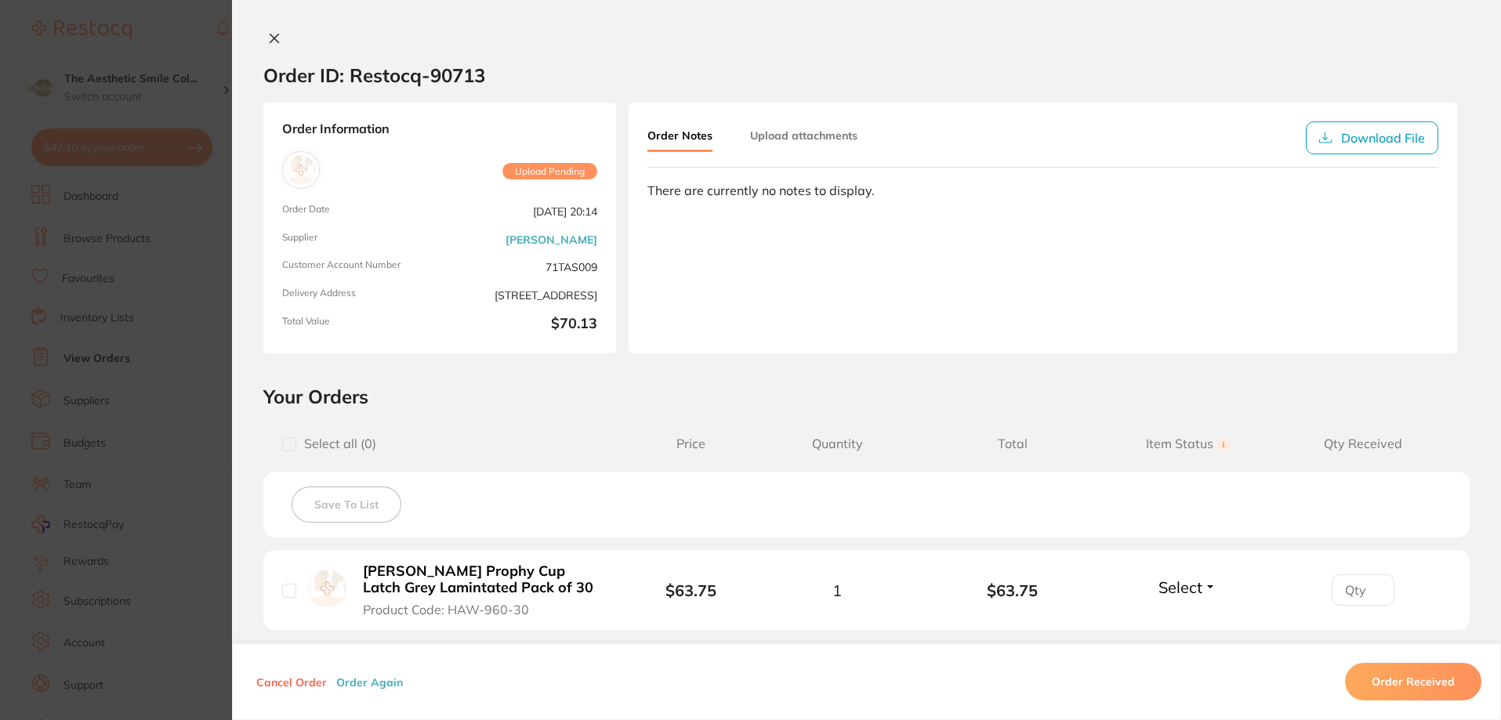
click at [268, 34] on icon at bounding box center [274, 38] width 13 height 13
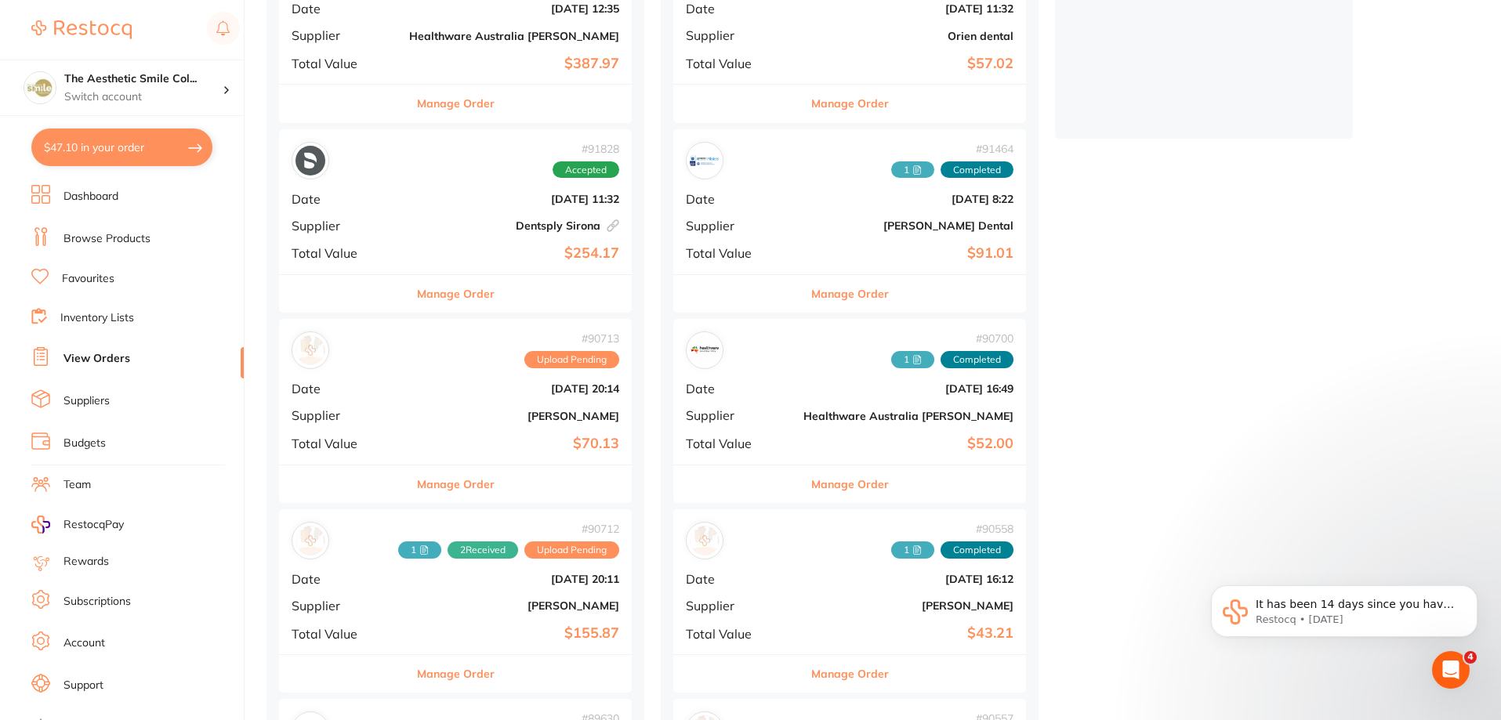
scroll to position [784, 0]
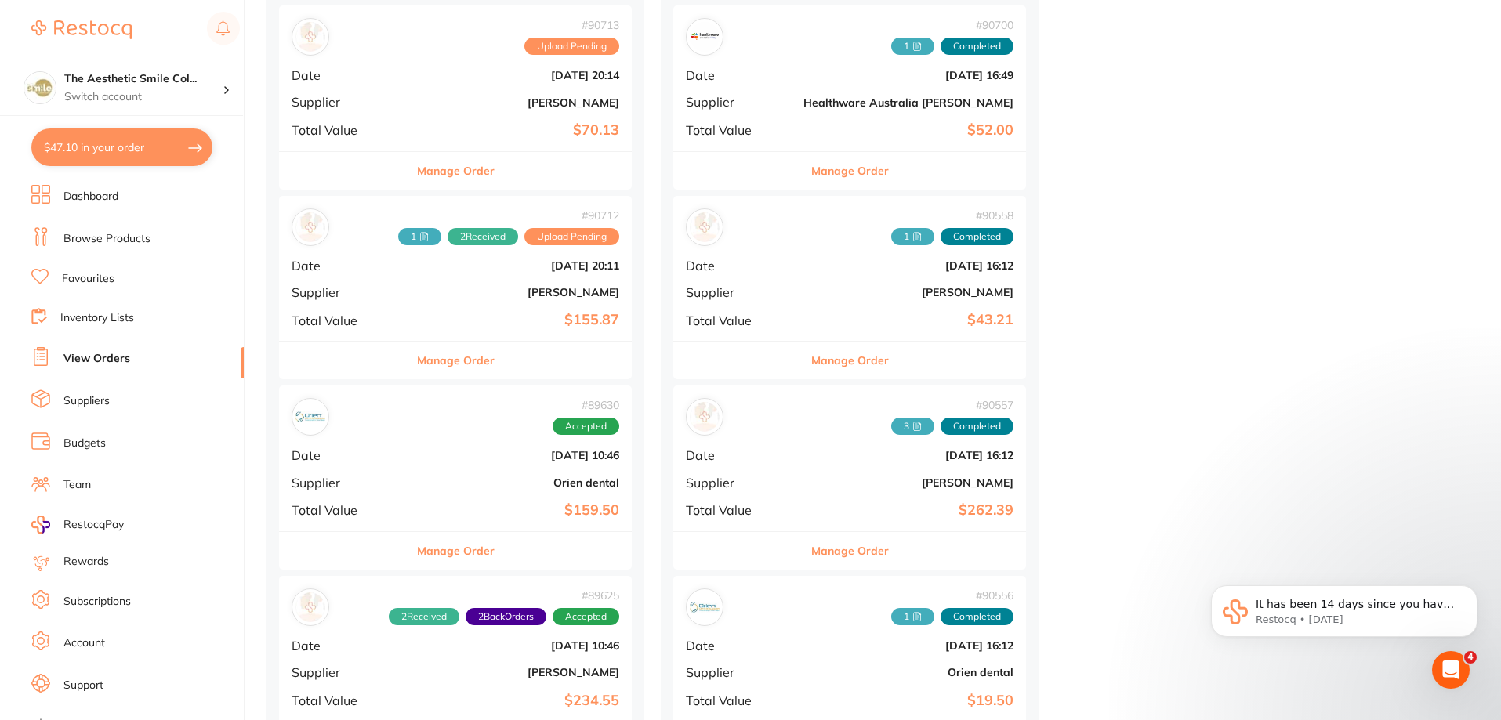
click at [441, 361] on button "Manage Order" at bounding box center [456, 361] width 78 height 38
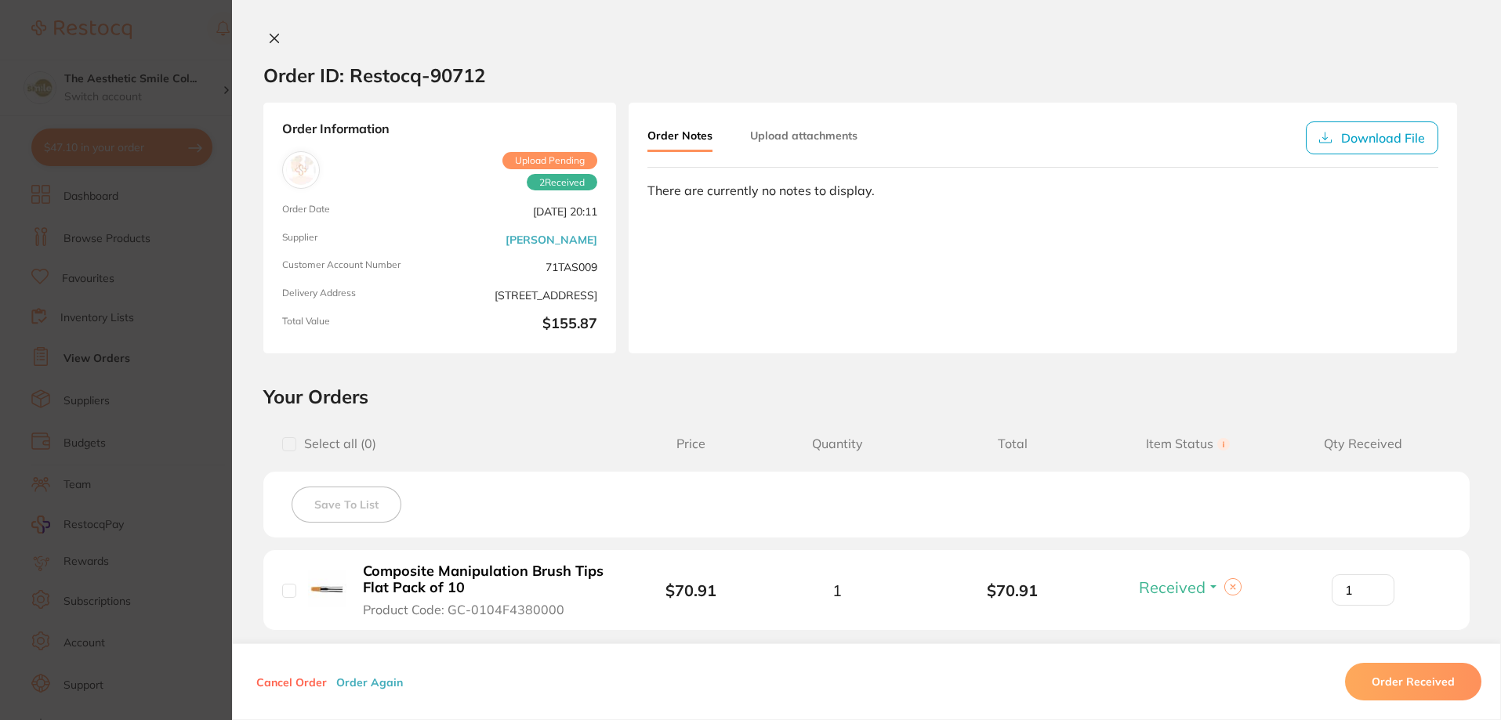
click at [270, 38] on icon at bounding box center [274, 38] width 9 height 9
